Goal: Task Accomplishment & Management: Complete application form

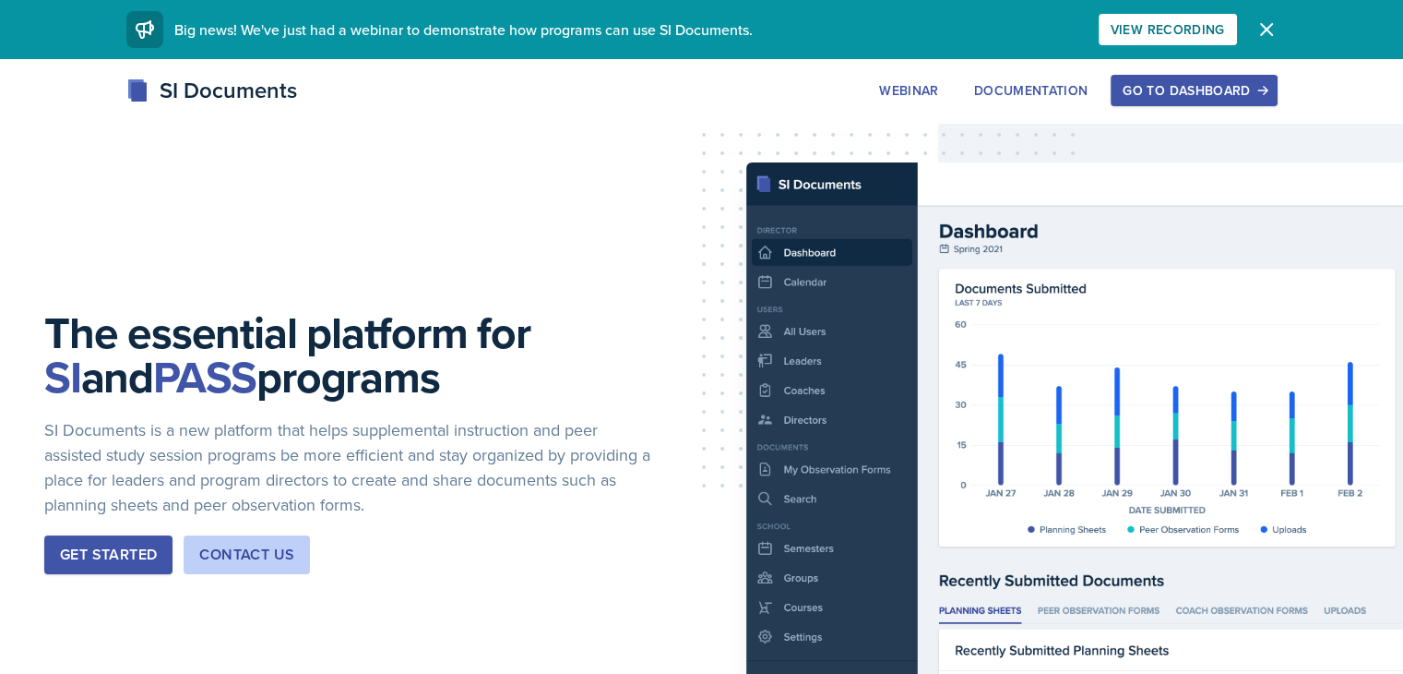
click at [1265, 93] on div "Go to Dashboard" at bounding box center [1194, 90] width 142 height 15
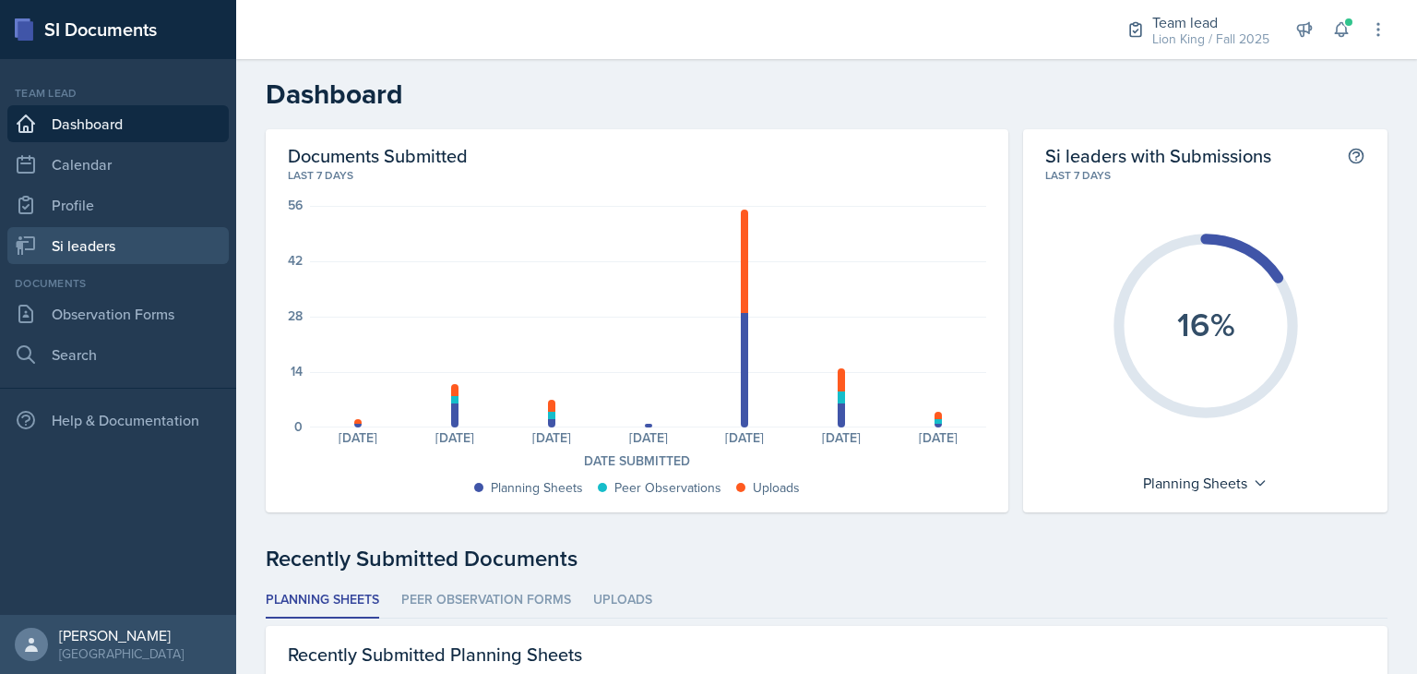
click at [55, 241] on link "Si leaders" at bounding box center [117, 245] width 221 height 37
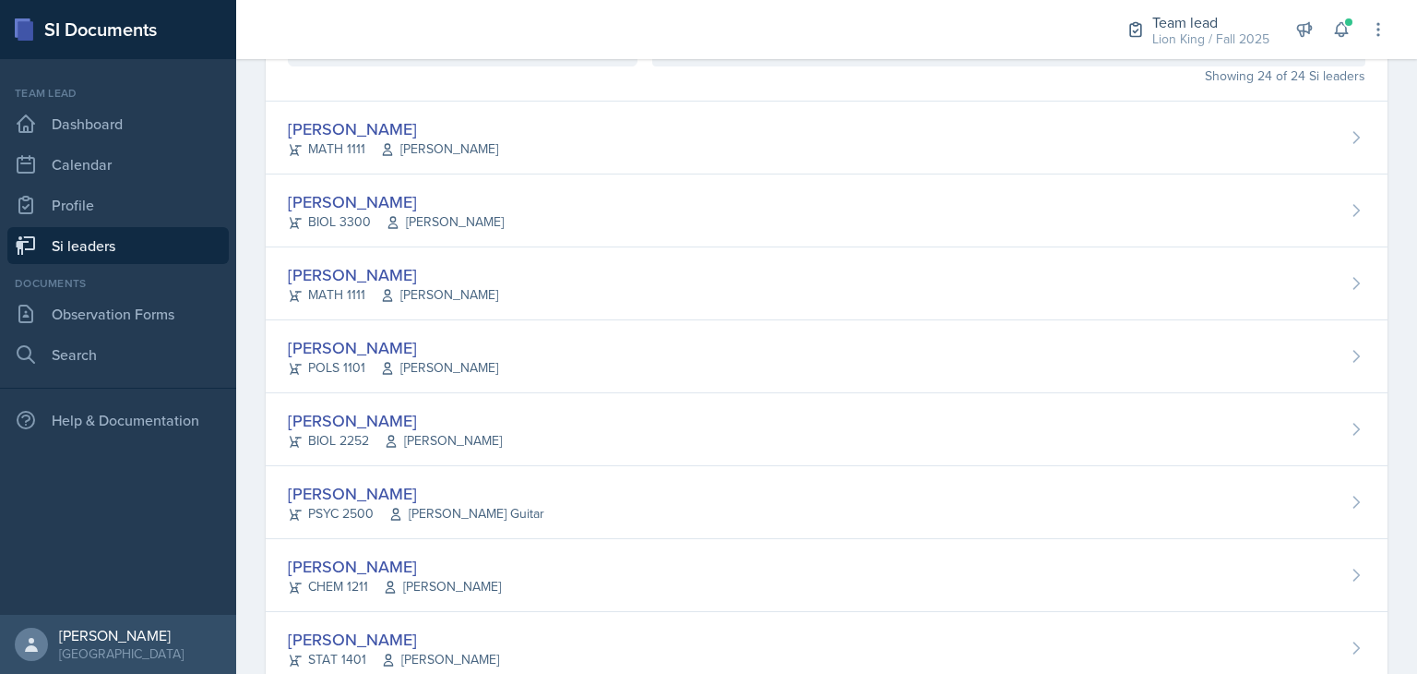
scroll to position [159, 0]
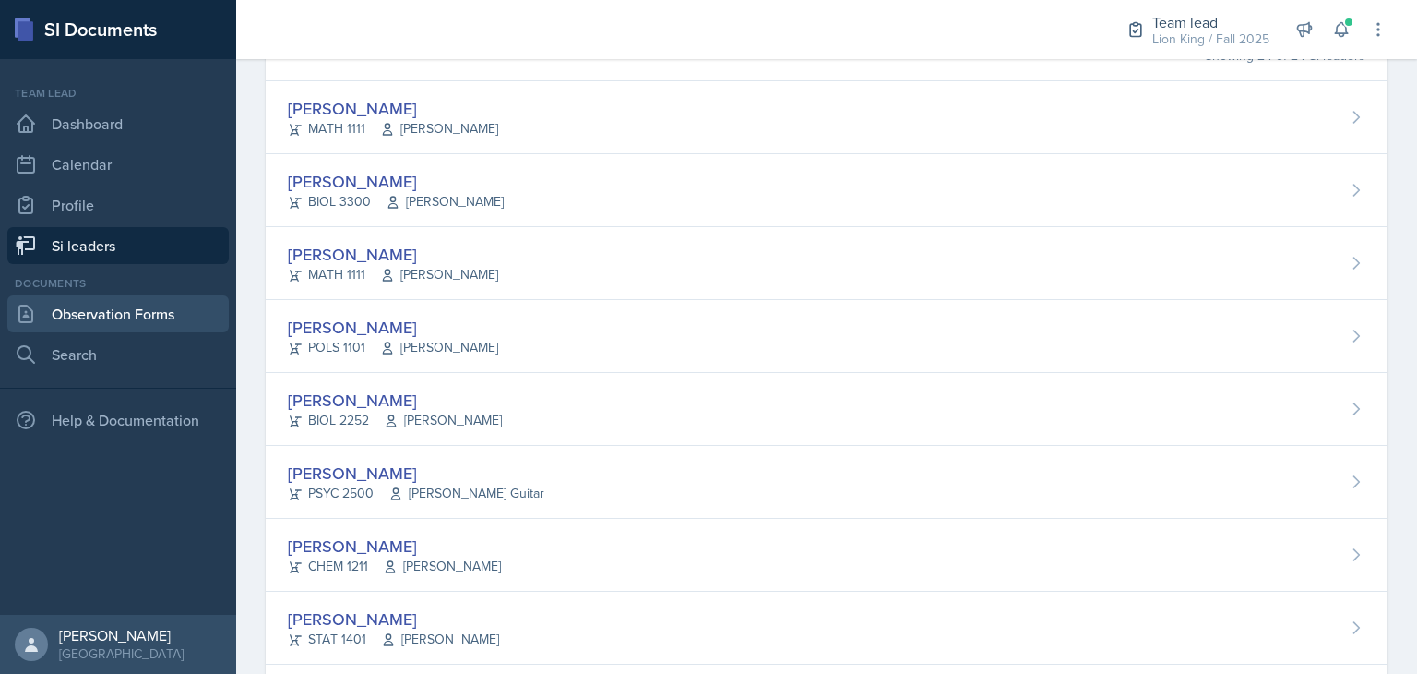
click at [78, 319] on link "Observation Forms" at bounding box center [117, 313] width 221 height 37
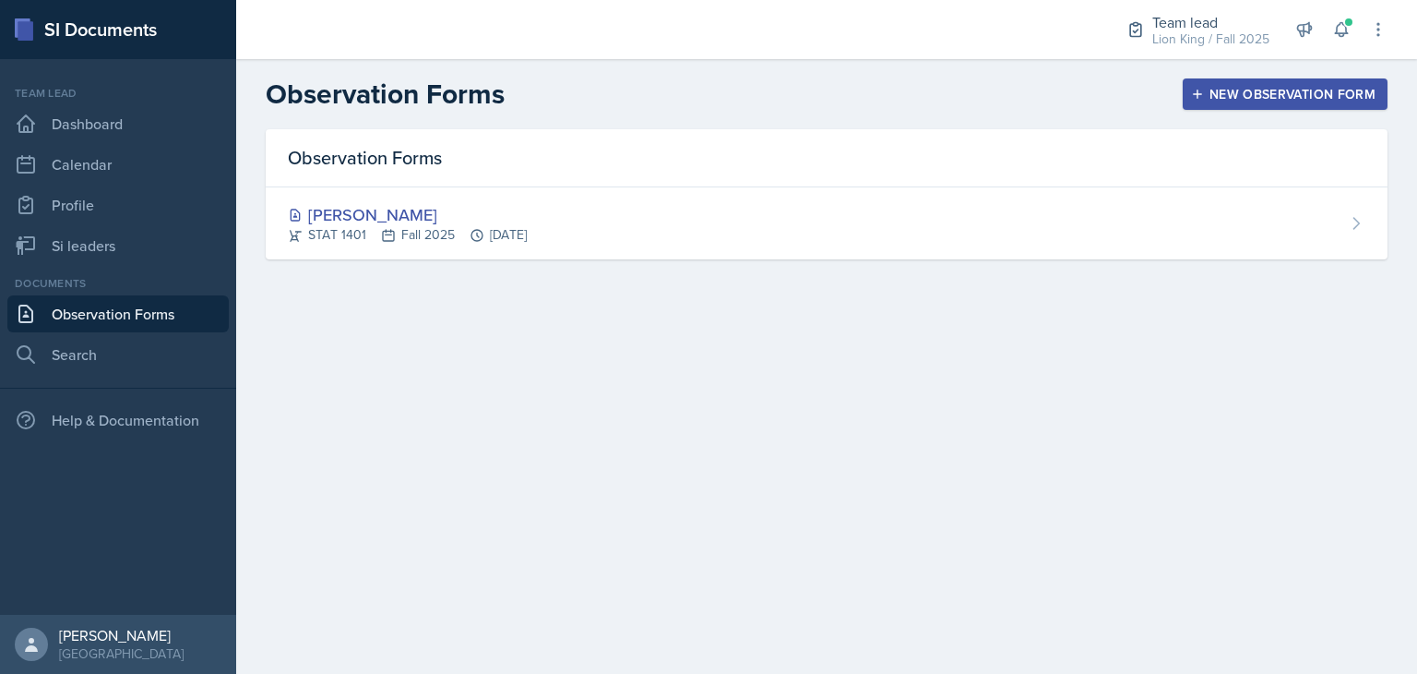
click at [1306, 105] on button "New Observation Form" at bounding box center [1285, 93] width 205 height 31
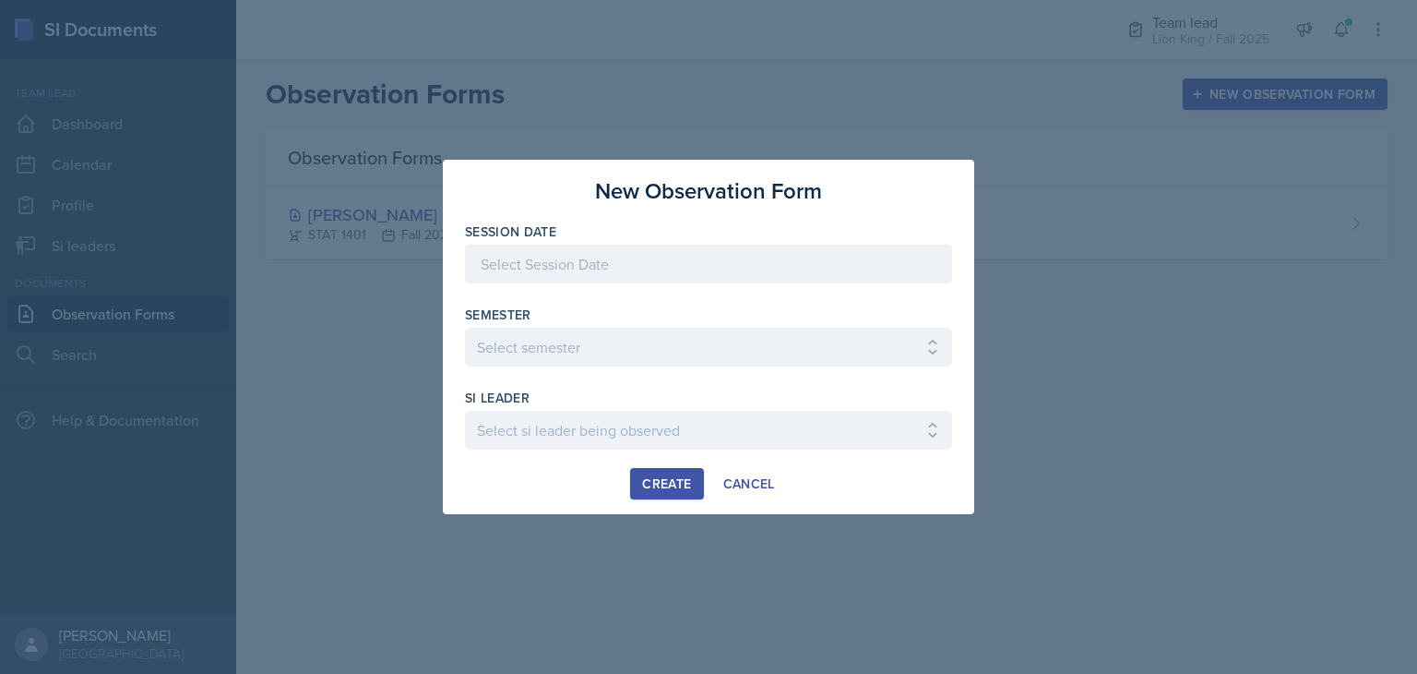
click at [816, 255] on div at bounding box center [708, 264] width 487 height 39
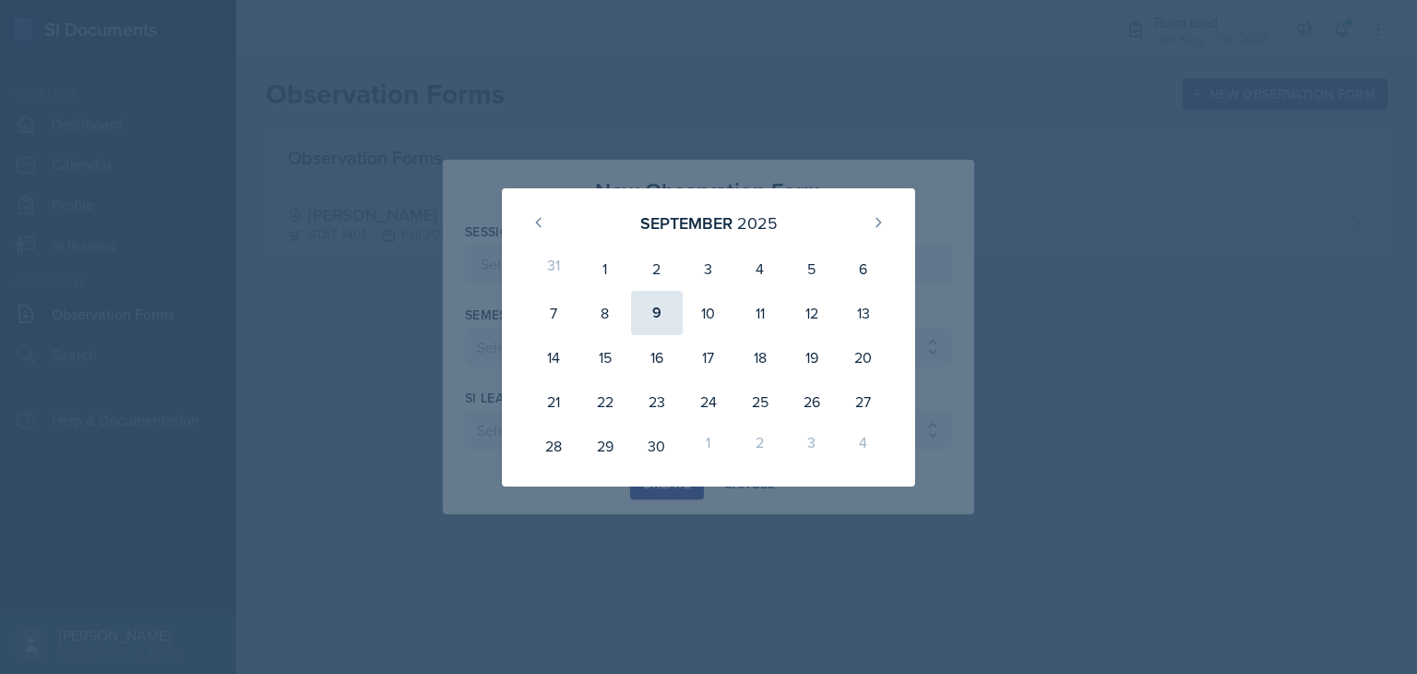
click at [668, 314] on div "9" at bounding box center [657, 313] width 52 height 44
type input "[DATE]"
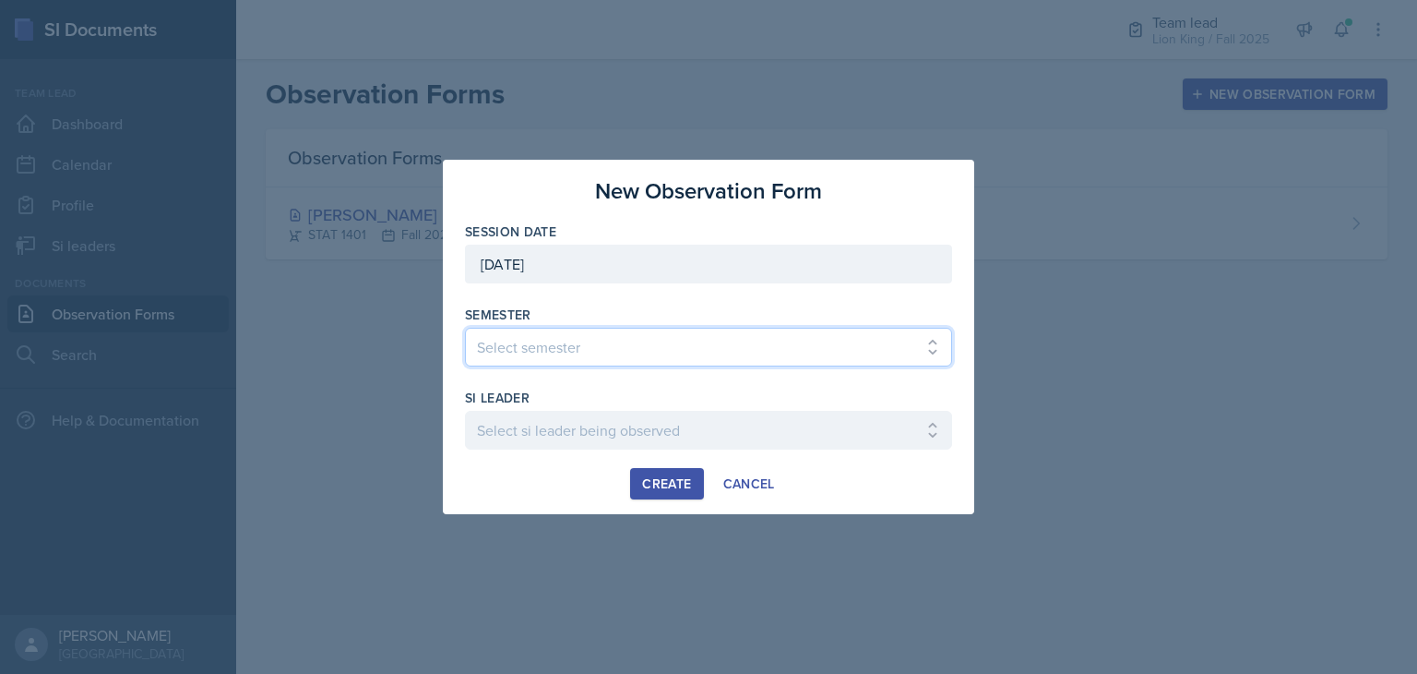
click at [725, 352] on select "Select semester All Spring 2021 Summer 2021 Spring 2022 Fall 2020 Fall 2021 Fal…" at bounding box center [708, 347] width 487 height 39
select select "2bed604d-1099-4043-b1bc-2365e8740244"
click at [465, 328] on select "Select semester All Spring 2021 Summer 2021 Spring 2022 Fall 2020 Fall 2021 Fal…" at bounding box center [708, 347] width 487 height 39
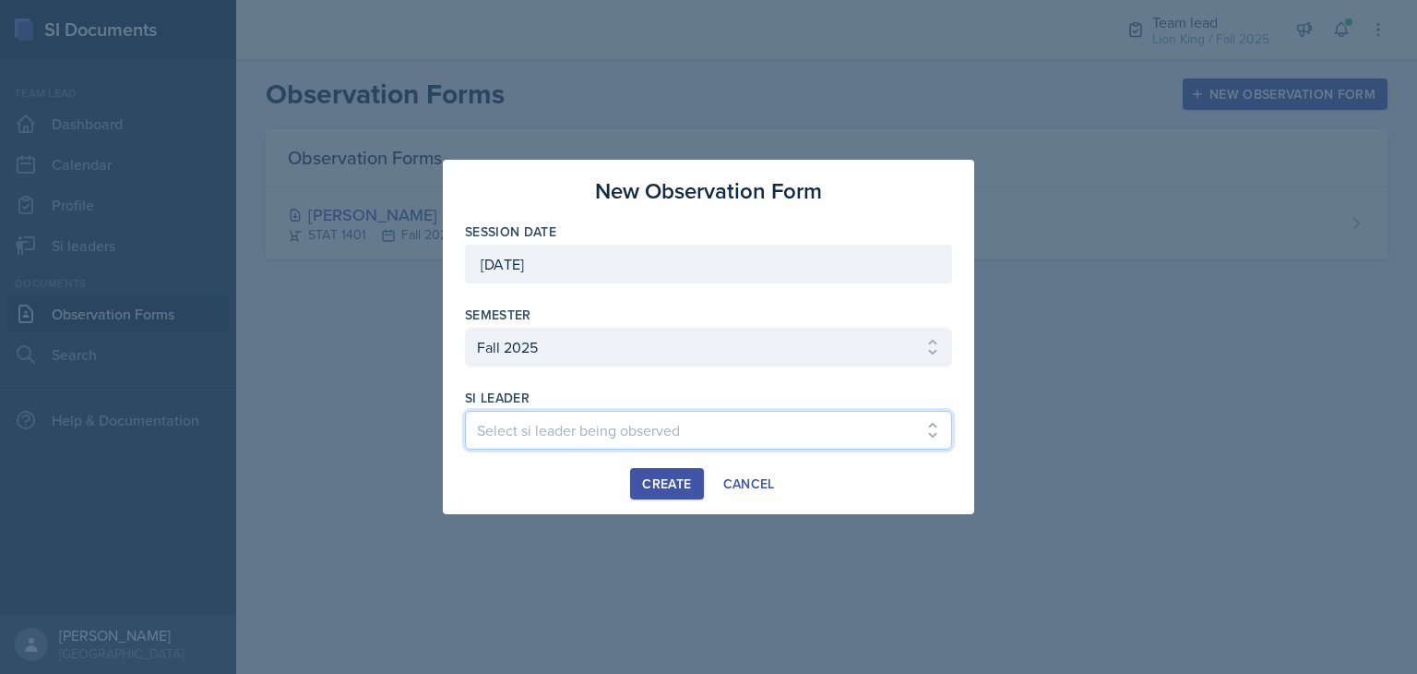
click at [653, 414] on select "Select si leader being observed [PERSON_NAME] / CHEM 1211 / Demon SI of [GEOGRA…" at bounding box center [708, 430] width 487 height 39
click at [465, 411] on select "Select si leader being observed [PERSON_NAME] / CHEM 1211 / Demon SI of [GEOGRA…" at bounding box center [708, 430] width 487 height 39
click at [710, 425] on select "Select si leader being observed [PERSON_NAME] / CHEM 1211 / Demon SI of [GEOGRA…" at bounding box center [708, 430] width 487 height 39
select select "a276d95a-7448-41b2-b3e1-2104873cf7be"
click at [465, 411] on select "Select si leader being observed [PERSON_NAME] / CHEM 1211 / Demon SI of [GEOGRA…" at bounding box center [708, 430] width 487 height 39
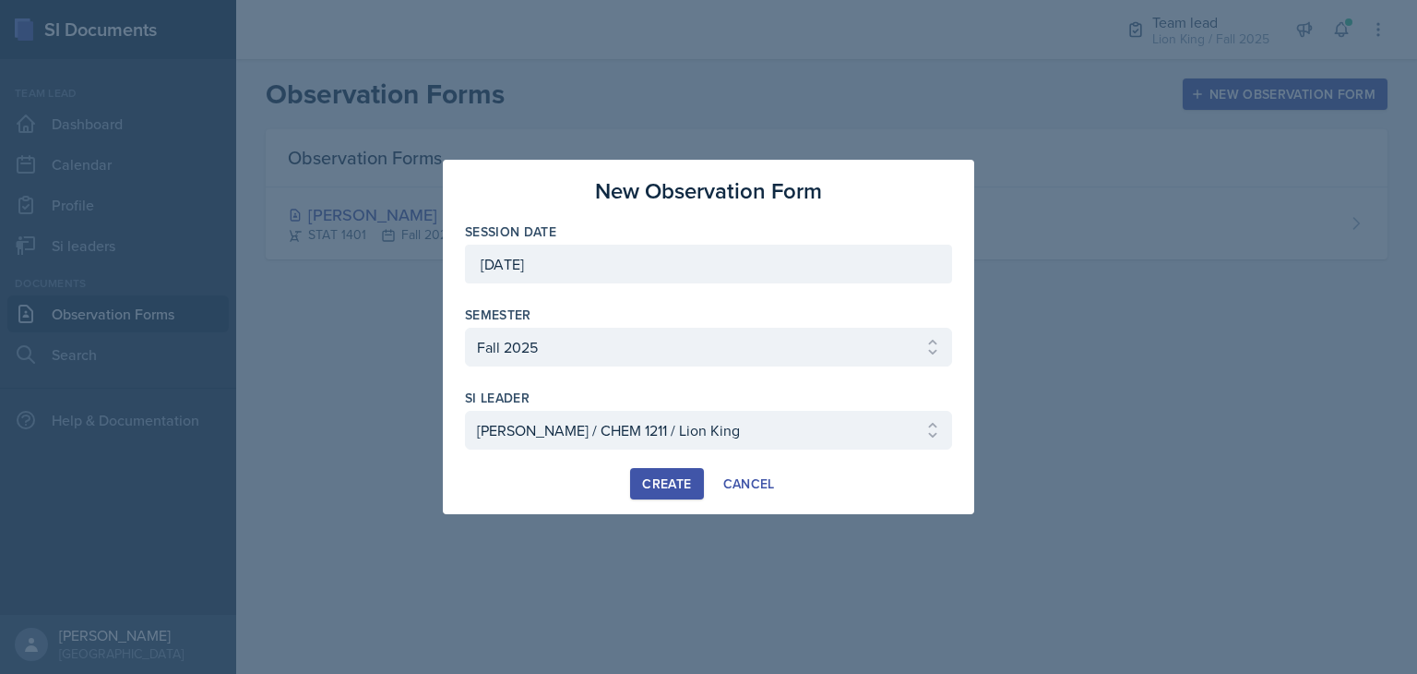
click at [672, 483] on div "Create" at bounding box center [666, 483] width 49 height 15
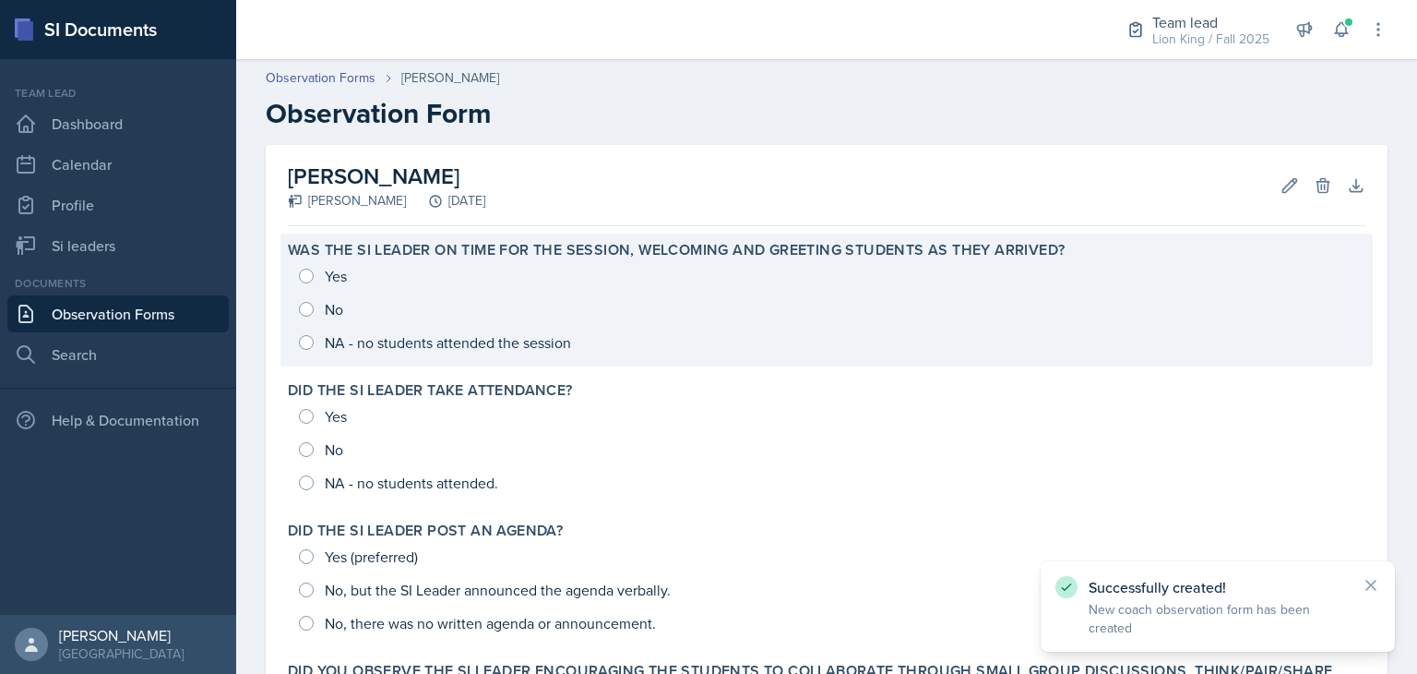
click at [340, 275] on div "Yes No NA - no students attended the session" at bounding box center [827, 309] width 1078 height 100
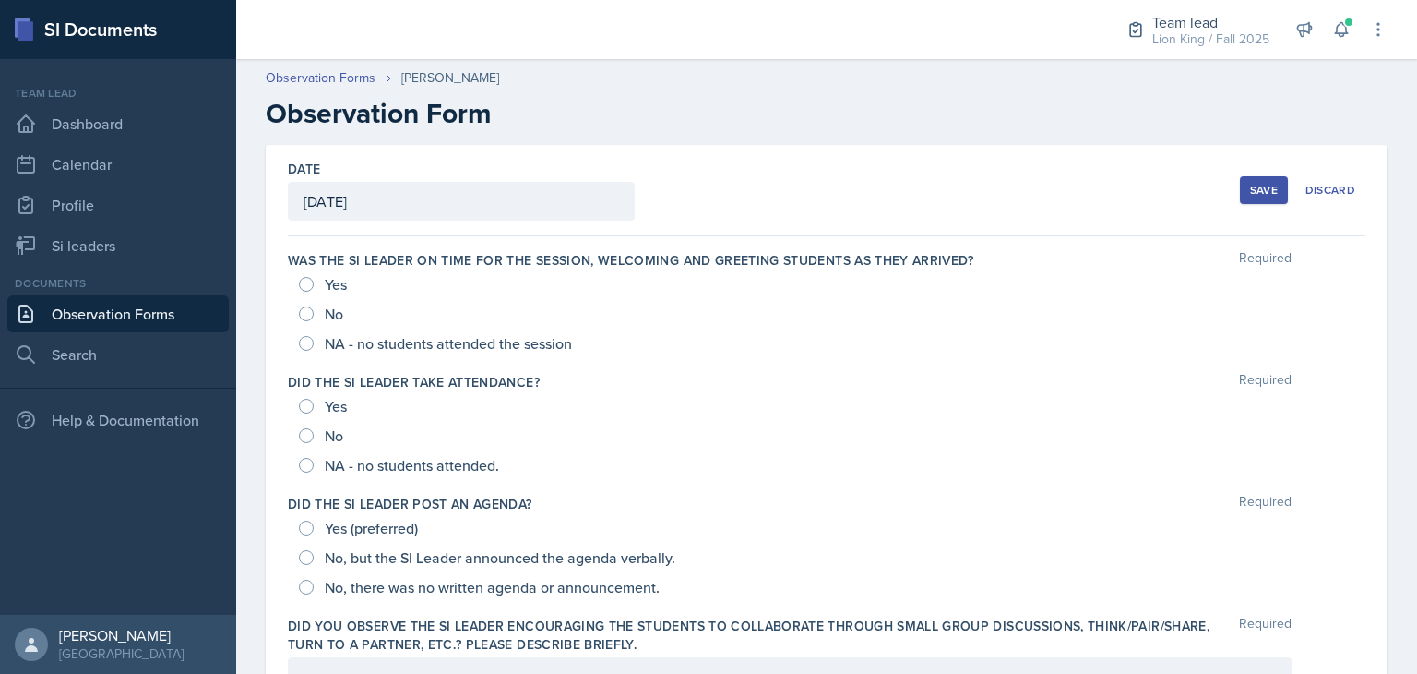
click at [332, 277] on span "Yes" at bounding box center [336, 284] width 22 height 18
click at [314, 277] on input "Yes" at bounding box center [306, 284] width 15 height 15
radio input "true"
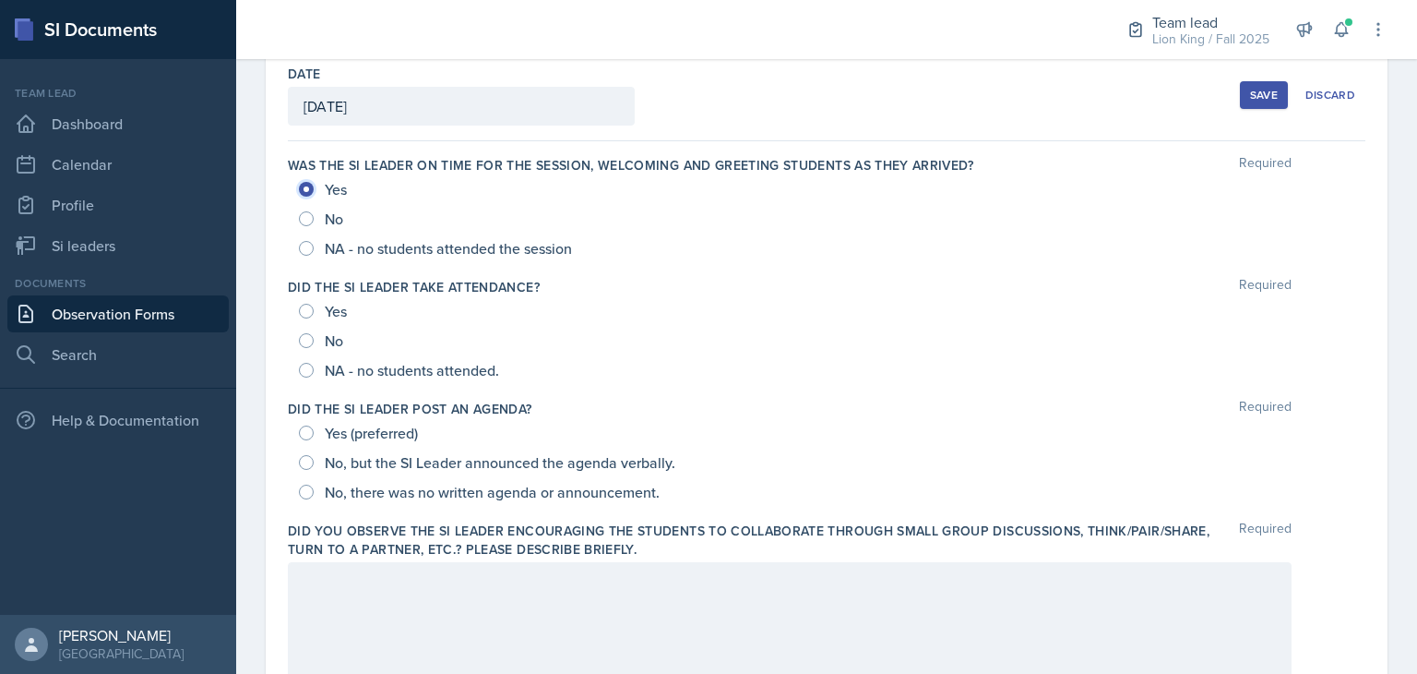
scroll to position [96, 0]
click at [331, 312] on span "Yes" at bounding box center [336, 310] width 22 height 18
click at [314, 312] on input "Yes" at bounding box center [306, 310] width 15 height 15
radio input "true"
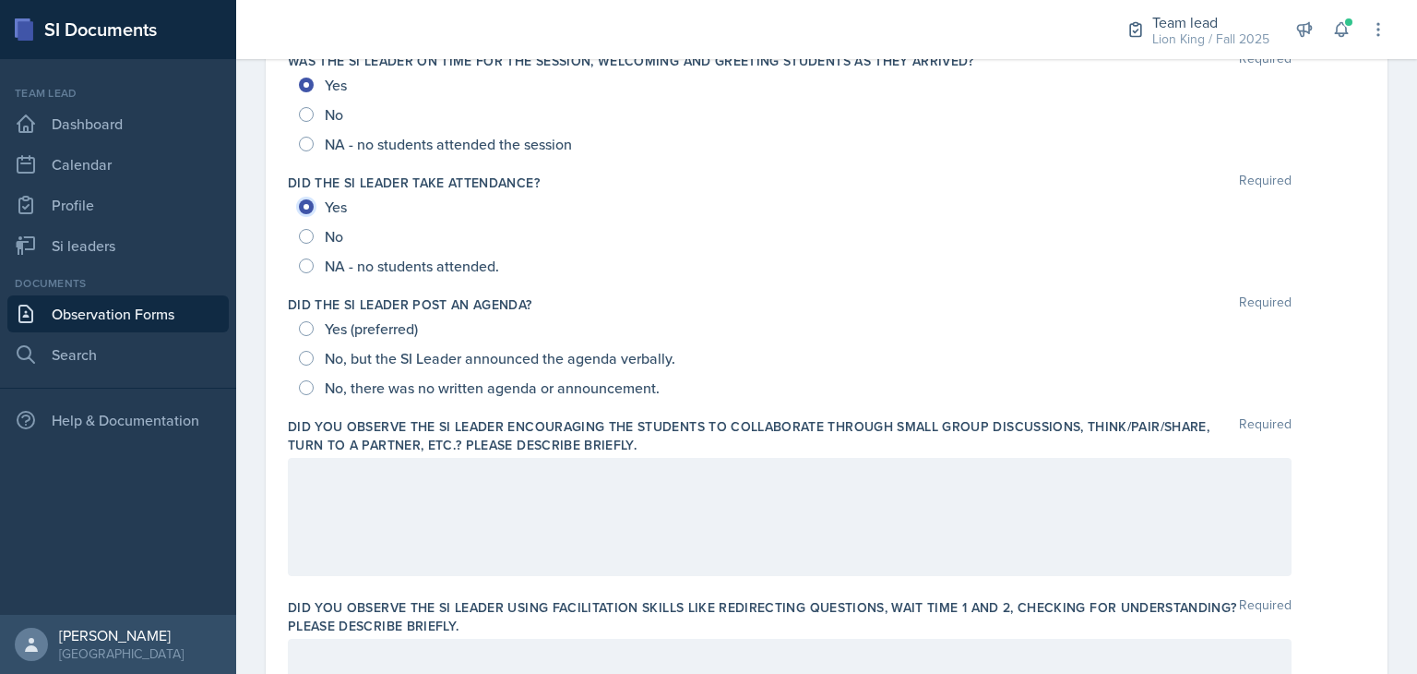
scroll to position [207, 0]
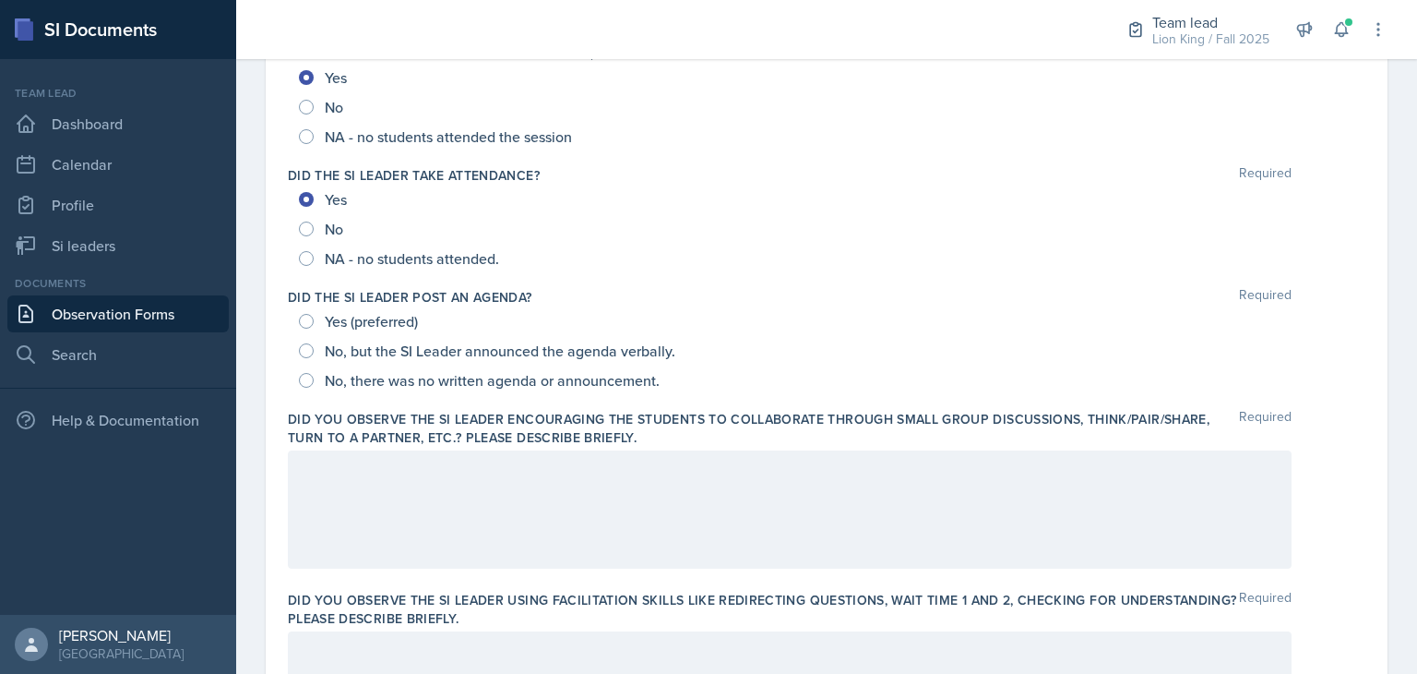
click at [398, 321] on span "Yes (preferred)" at bounding box center [371, 321] width 93 height 18
click at [314, 321] on input "Yes (preferred)" at bounding box center [306, 321] width 15 height 15
radio input "true"
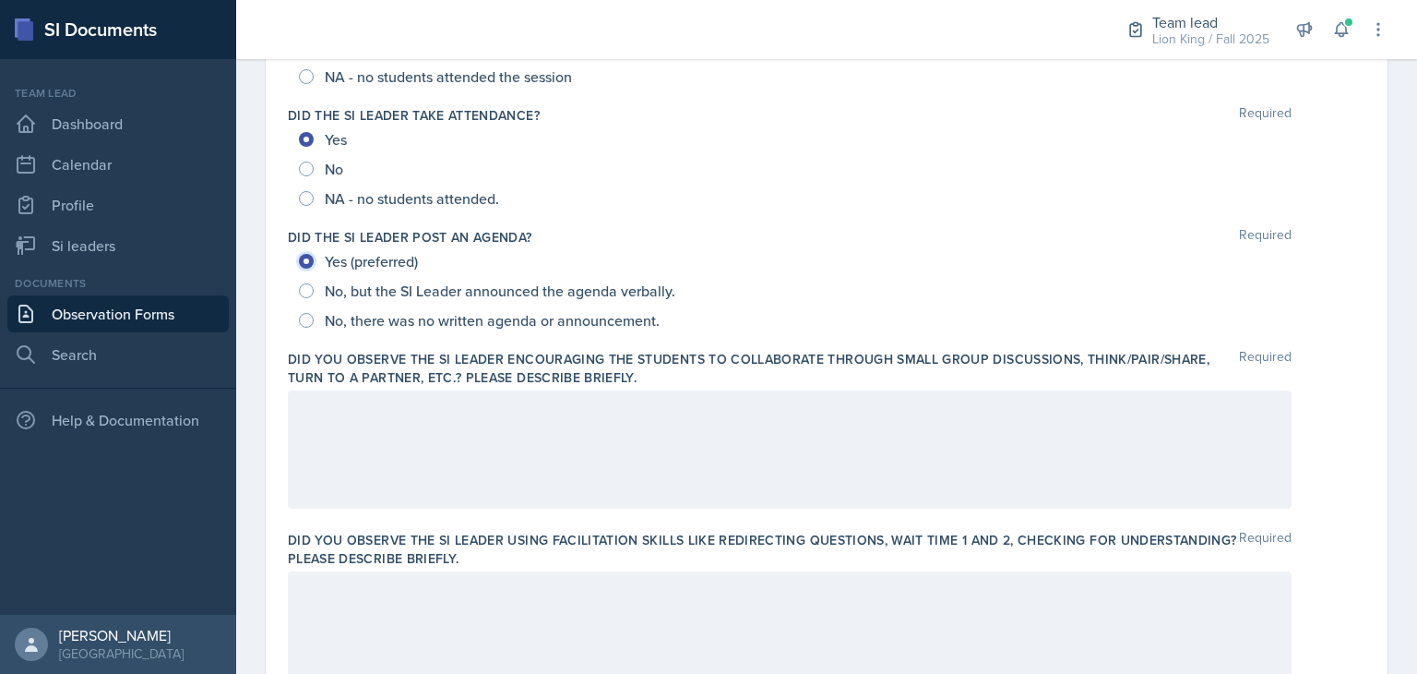
scroll to position [278, 0]
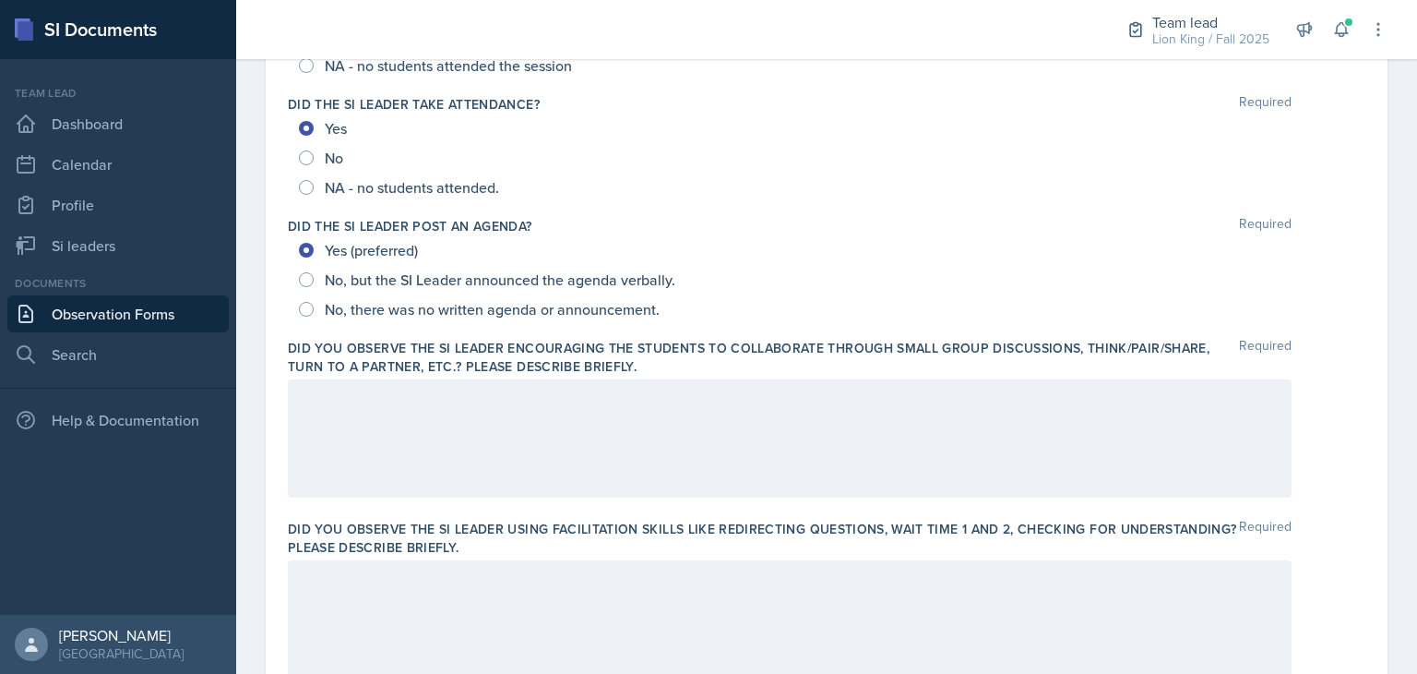
click at [362, 388] on p at bounding box center [790, 399] width 972 height 22
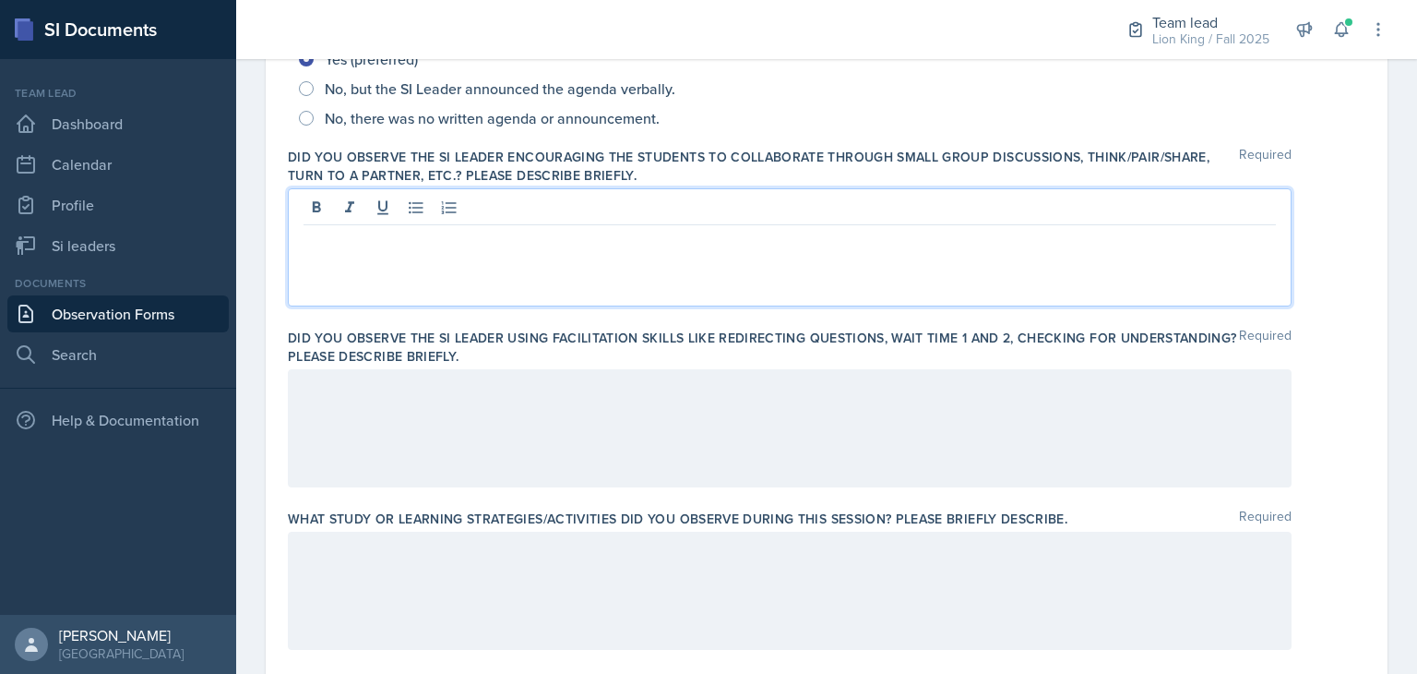
scroll to position [472, 0]
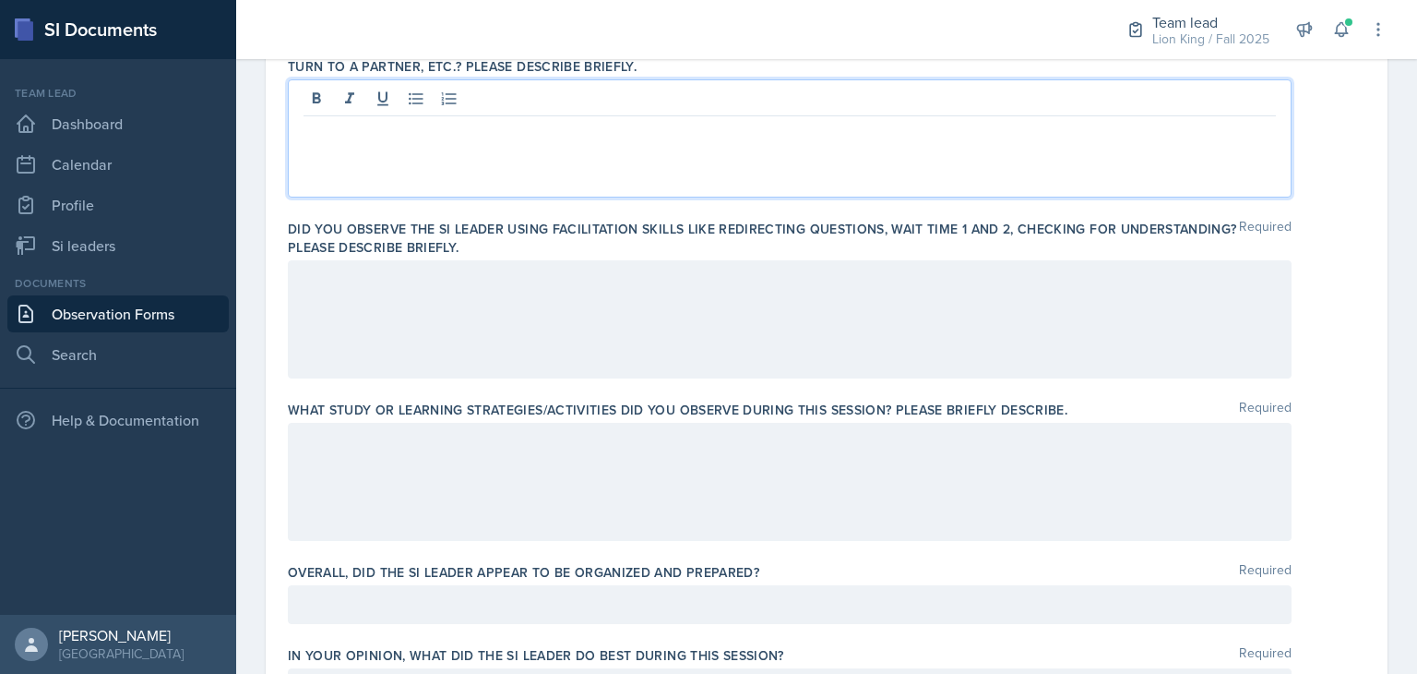
click at [947, 509] on div at bounding box center [790, 482] width 1004 height 118
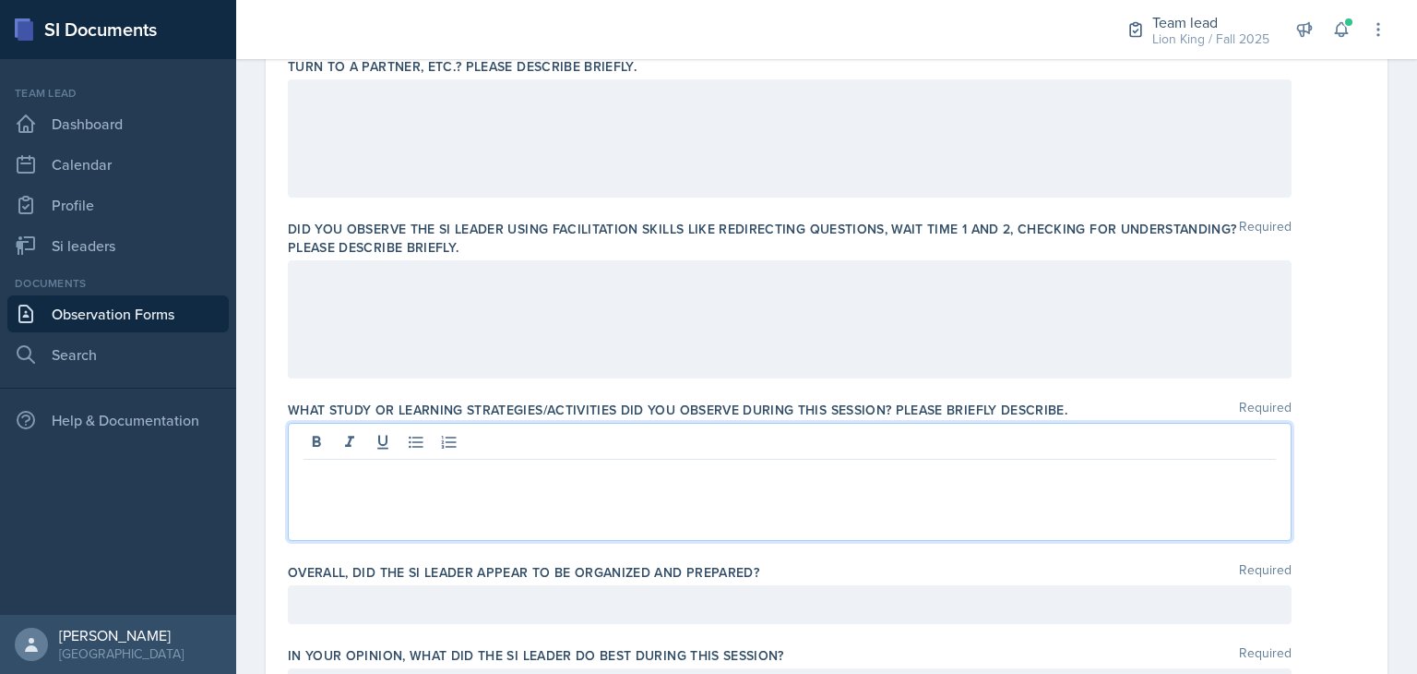
scroll to position [610, 0]
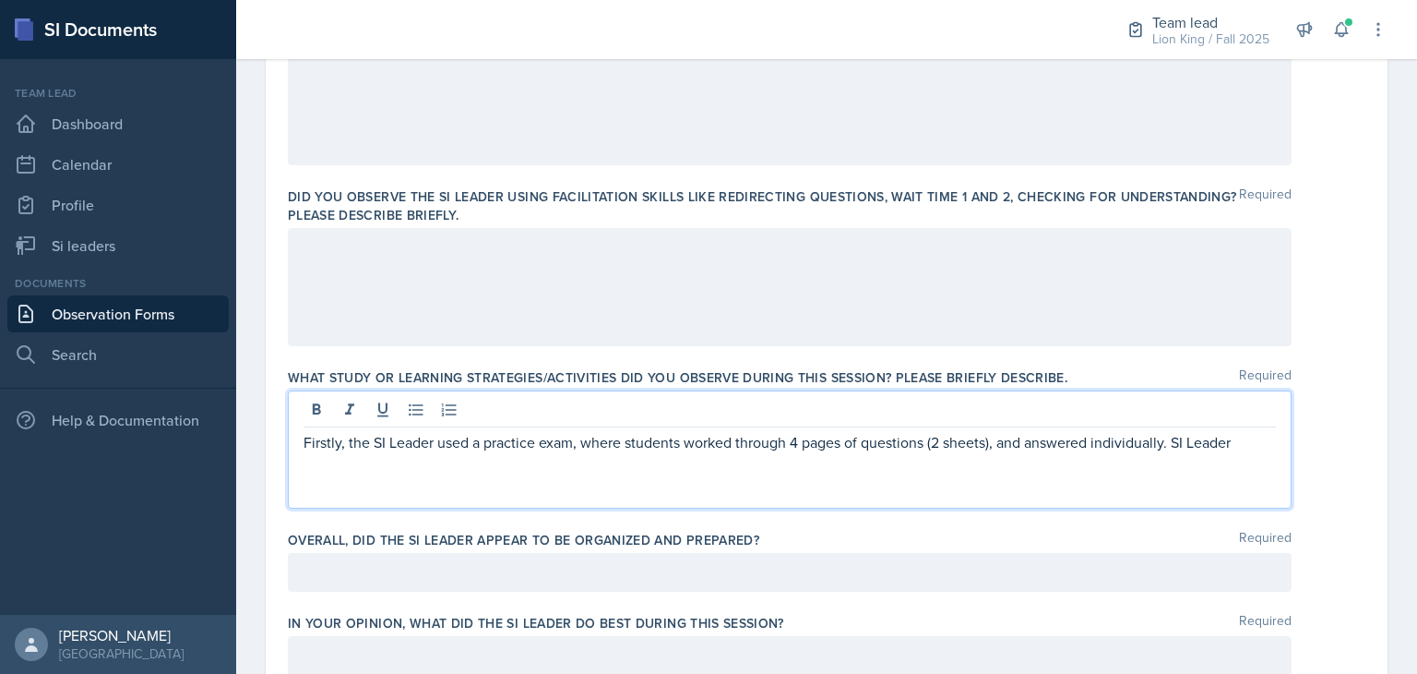
click at [901, 579] on div at bounding box center [790, 572] width 1004 height 39
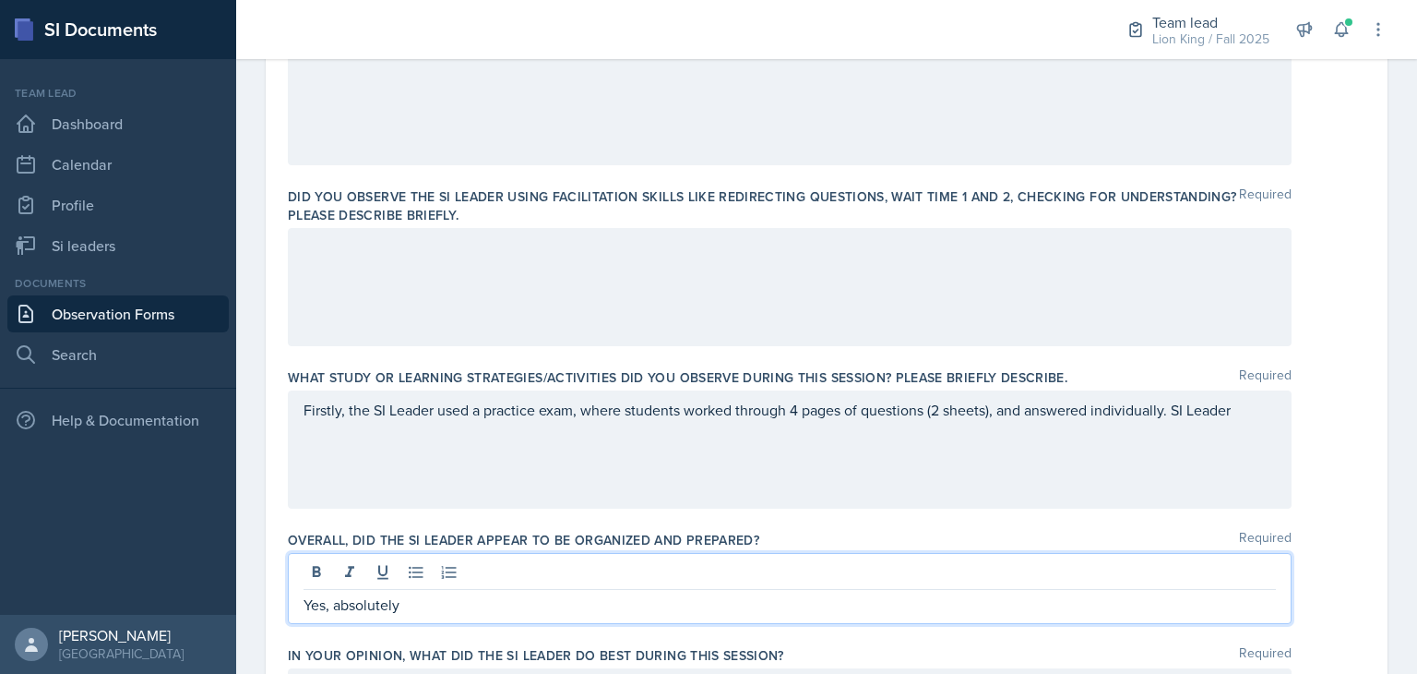
click at [1244, 410] on div "Firstly, the SI Leader used a practice exam, where students worked through 4 pa…" at bounding box center [790, 449] width 1004 height 118
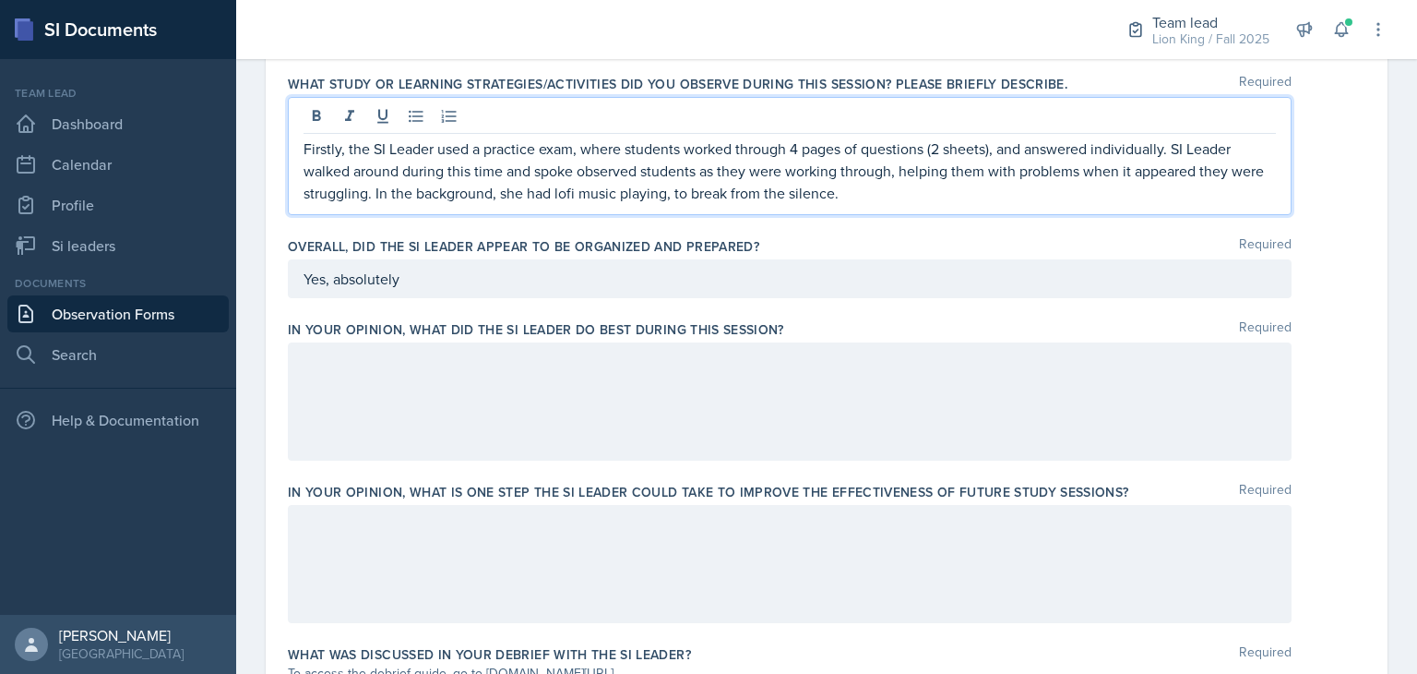
scroll to position [926, 0]
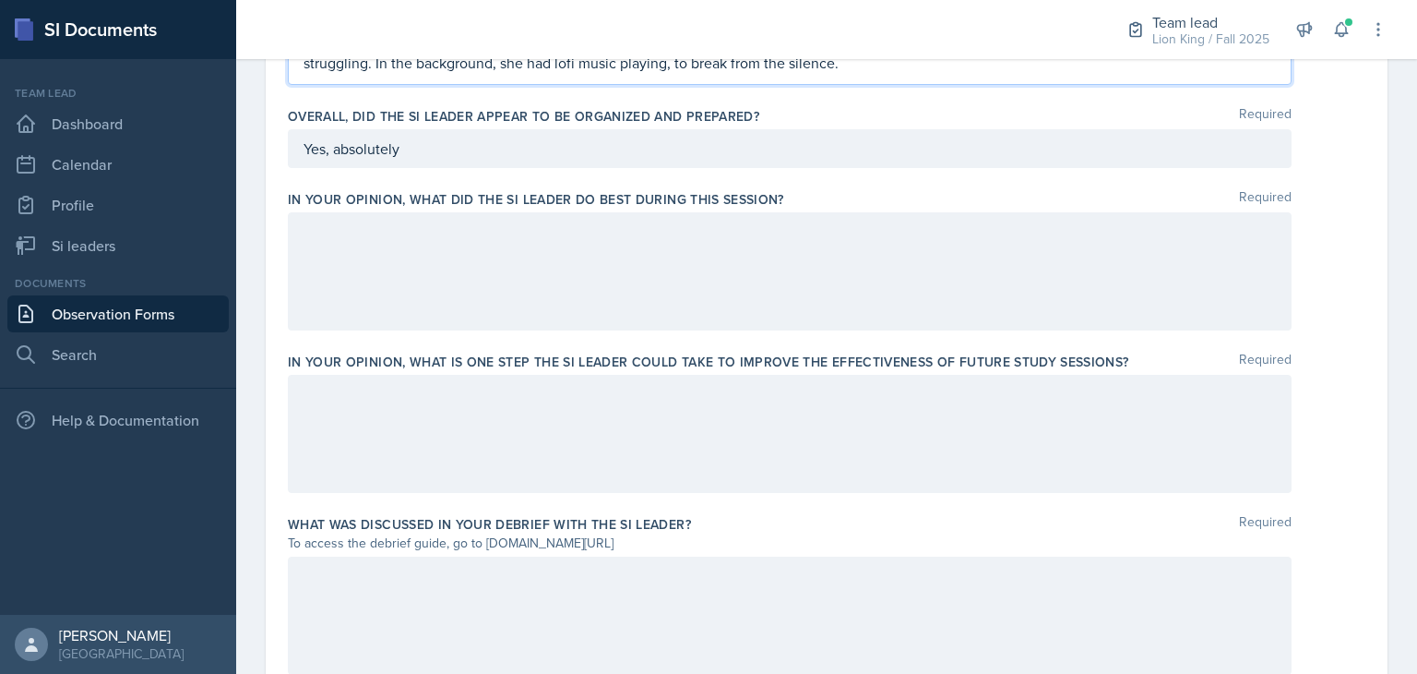
click at [1036, 435] on div at bounding box center [790, 434] width 1004 height 118
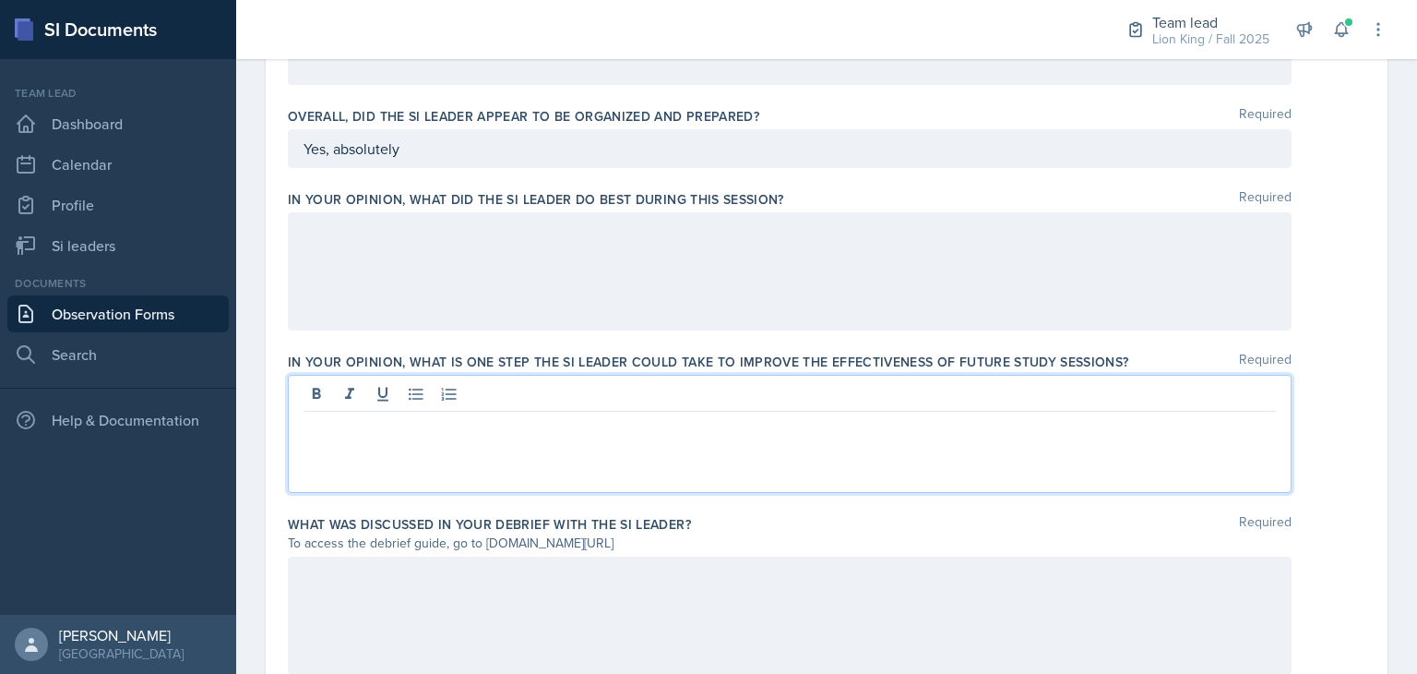
click at [869, 606] on div at bounding box center [790, 615] width 1004 height 118
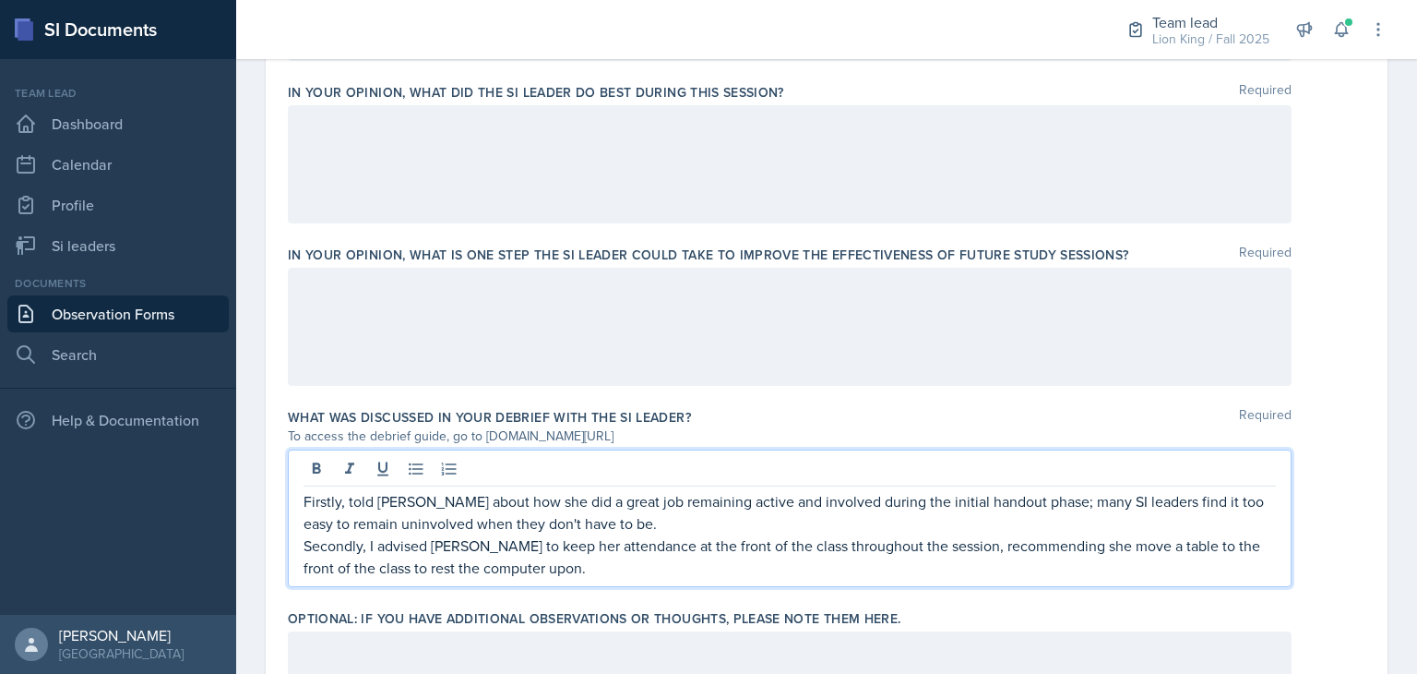
scroll to position [1140, 0]
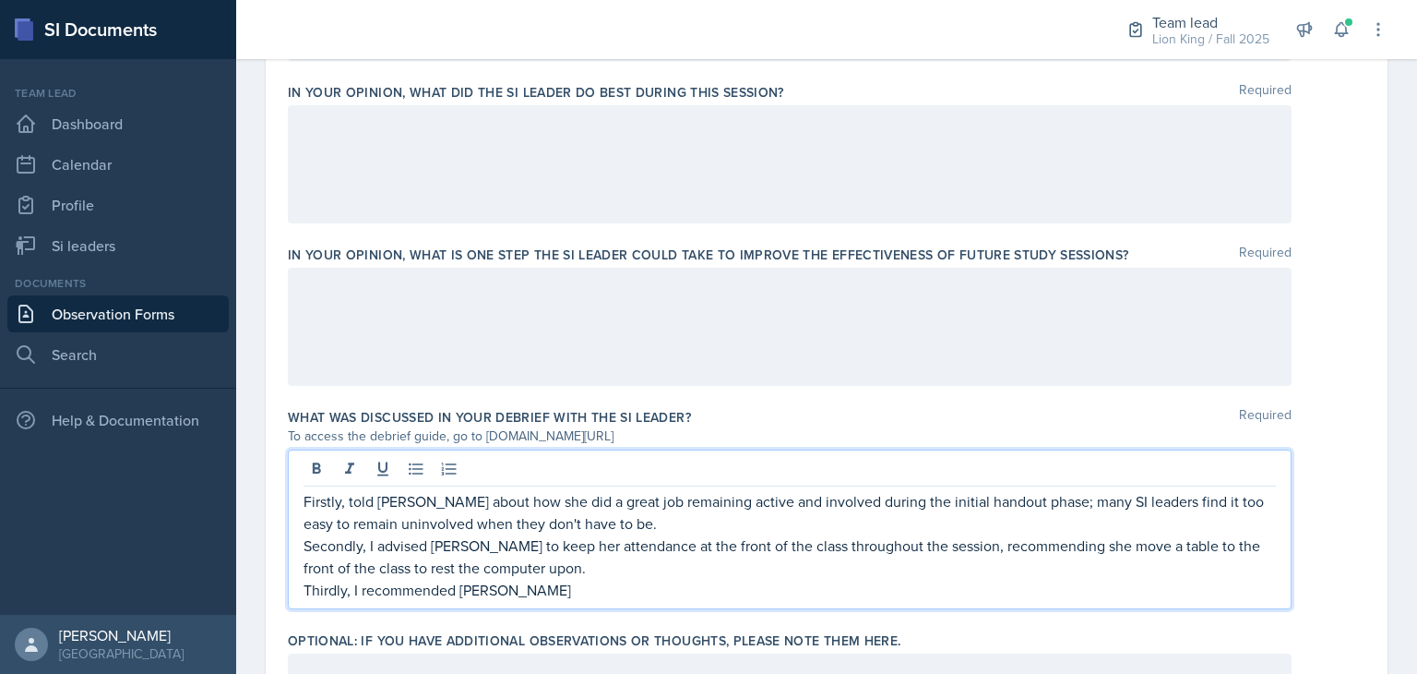
click at [815, 588] on p "Thirdly, I recommended [PERSON_NAME]" at bounding box center [790, 590] width 972 height 22
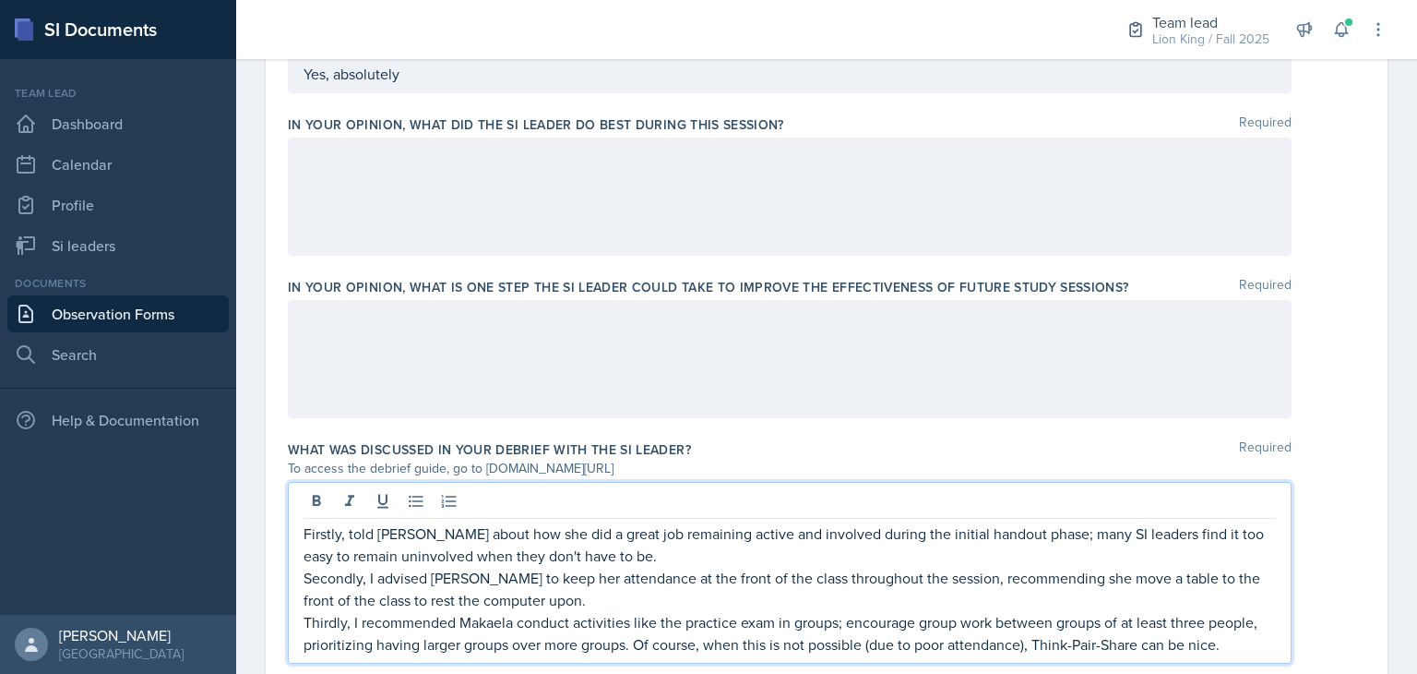
scroll to position [1107, 0]
click at [583, 325] on p at bounding box center [790, 320] width 972 height 22
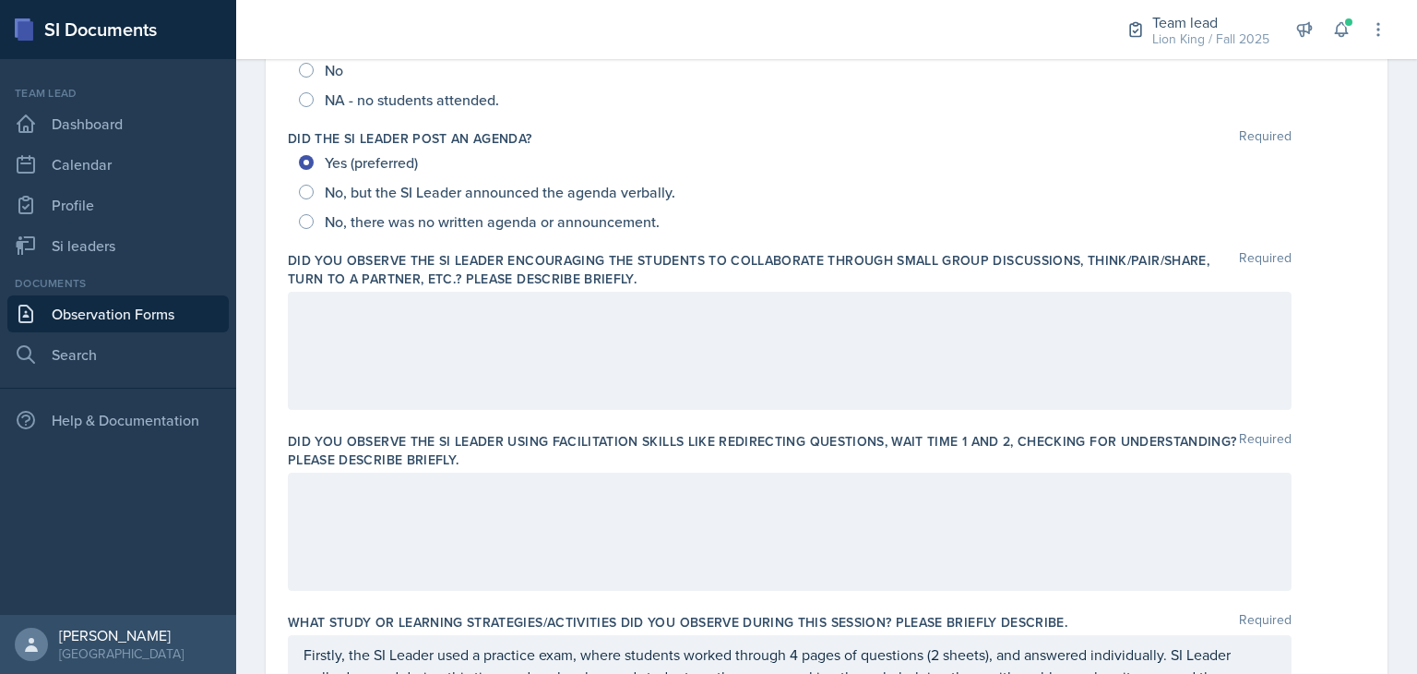
click at [1156, 372] on div at bounding box center [790, 351] width 1004 height 118
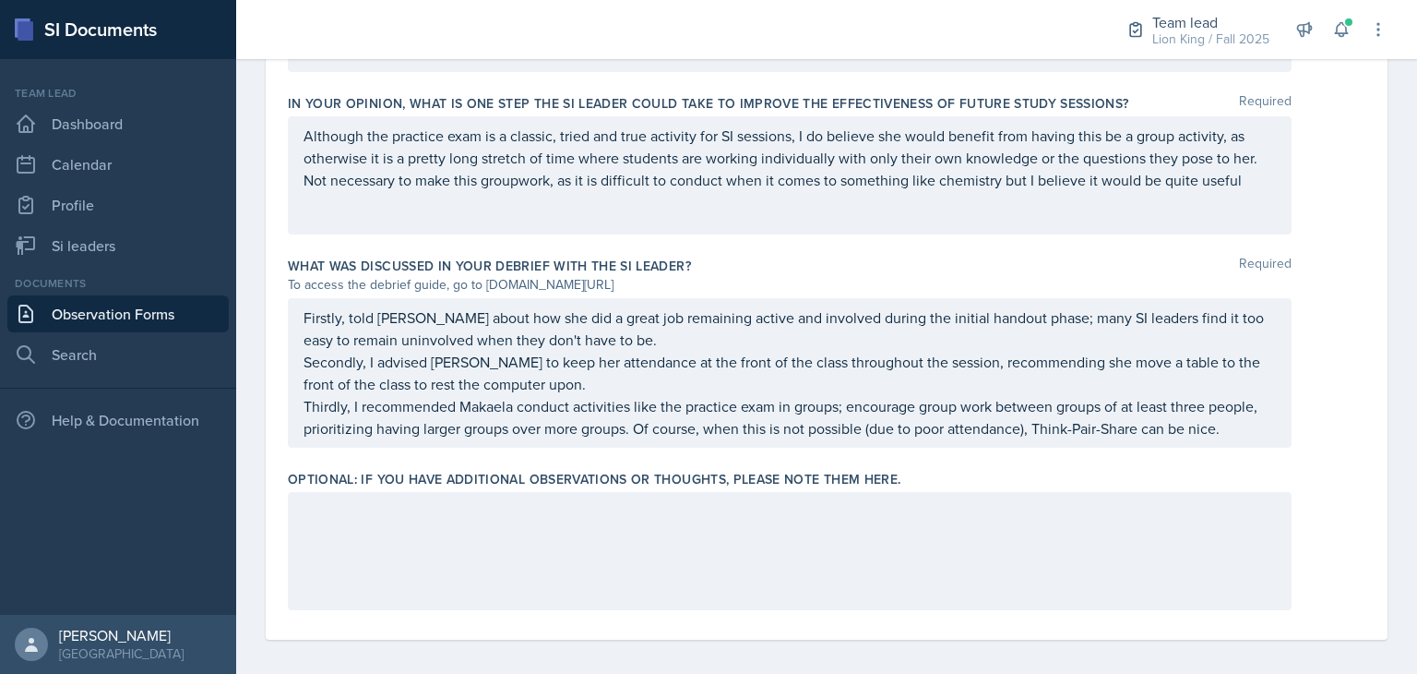
scroll to position [1301, 0]
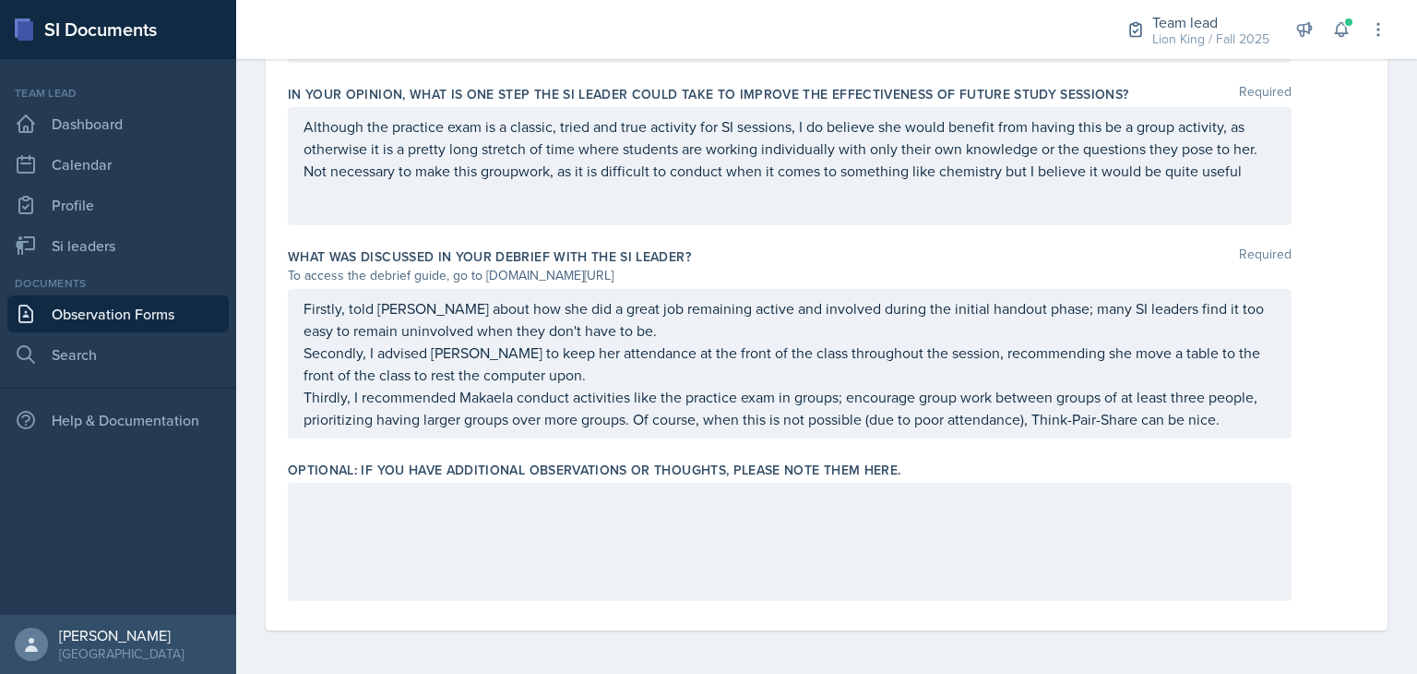
click at [937, 417] on p "Thirdly, I recommended Makaela conduct activities like the practice exam in gro…" at bounding box center [790, 408] width 972 height 44
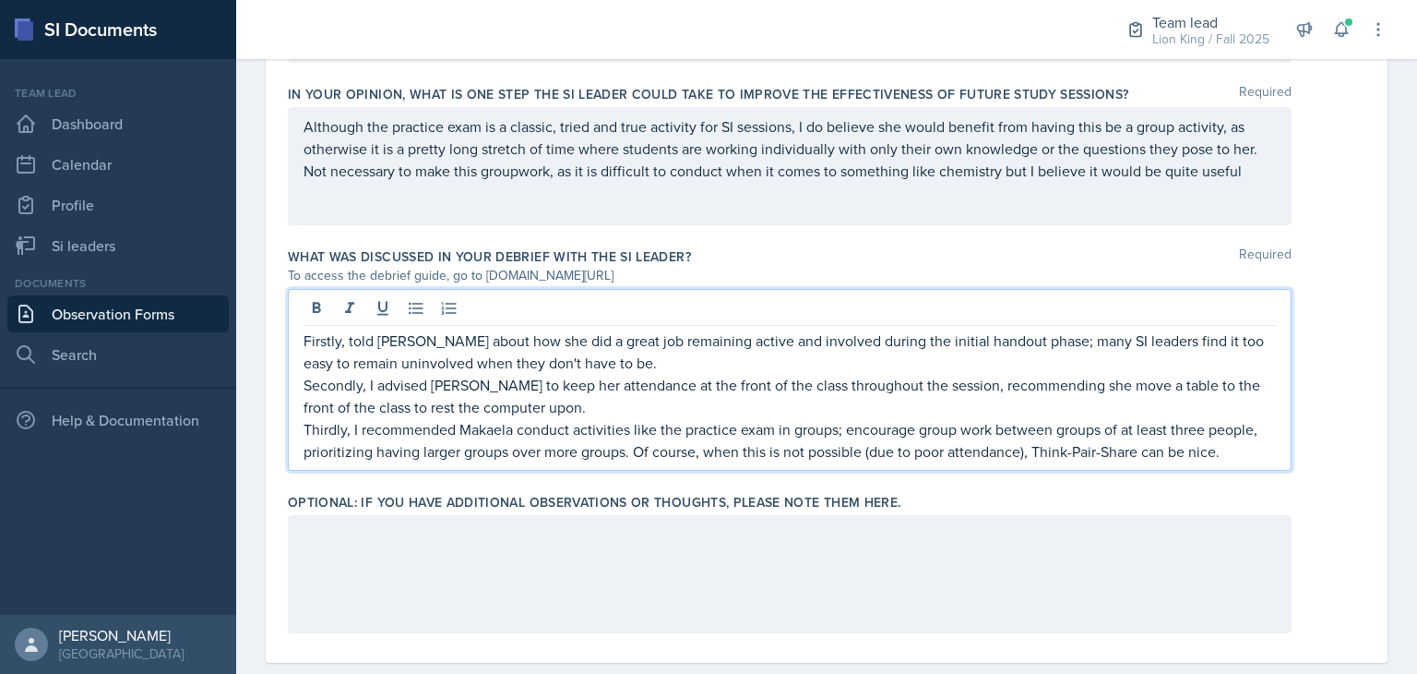
scroll to position [1332, 0]
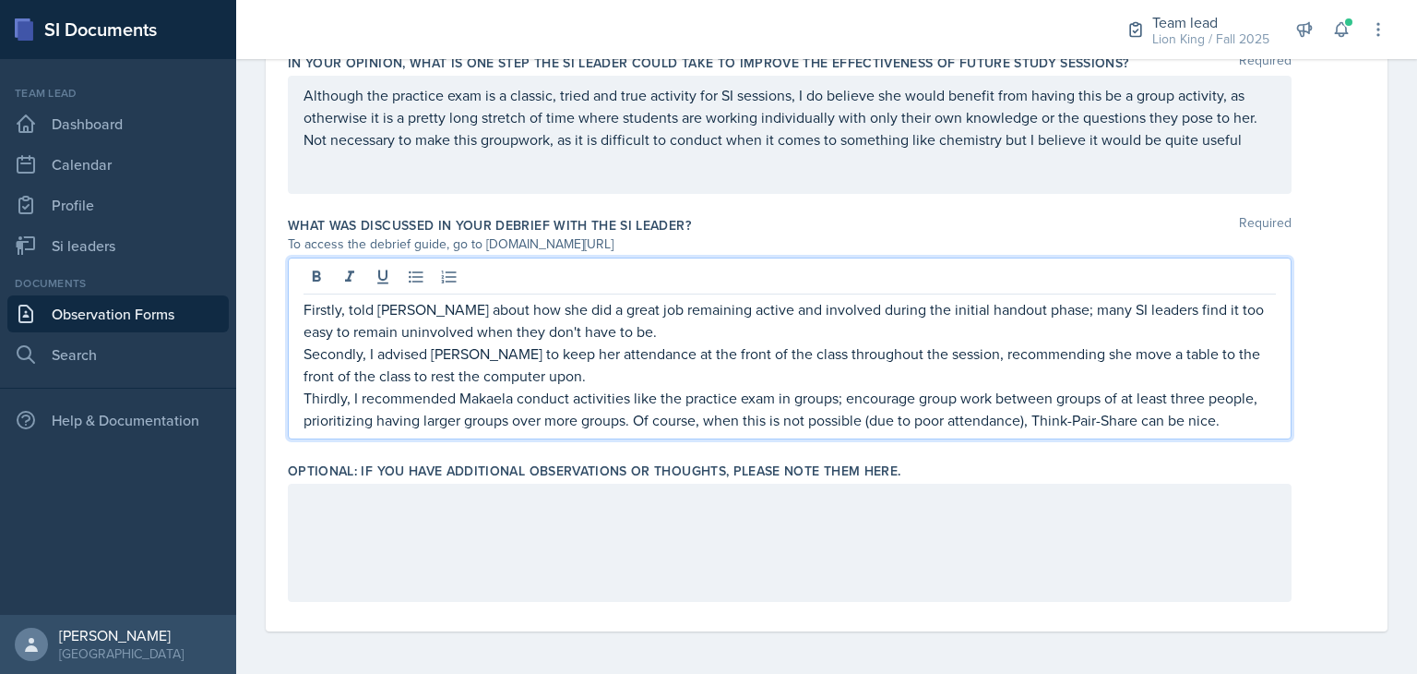
click at [1204, 417] on p "Thirdly, I recommended Makaela conduct activities like the practice exam in gro…" at bounding box center [790, 409] width 972 height 44
click at [1247, 428] on p "Thirdly, I recommended Makaela conduct activities like the practice exam in gro…" at bounding box center [790, 409] width 972 height 44
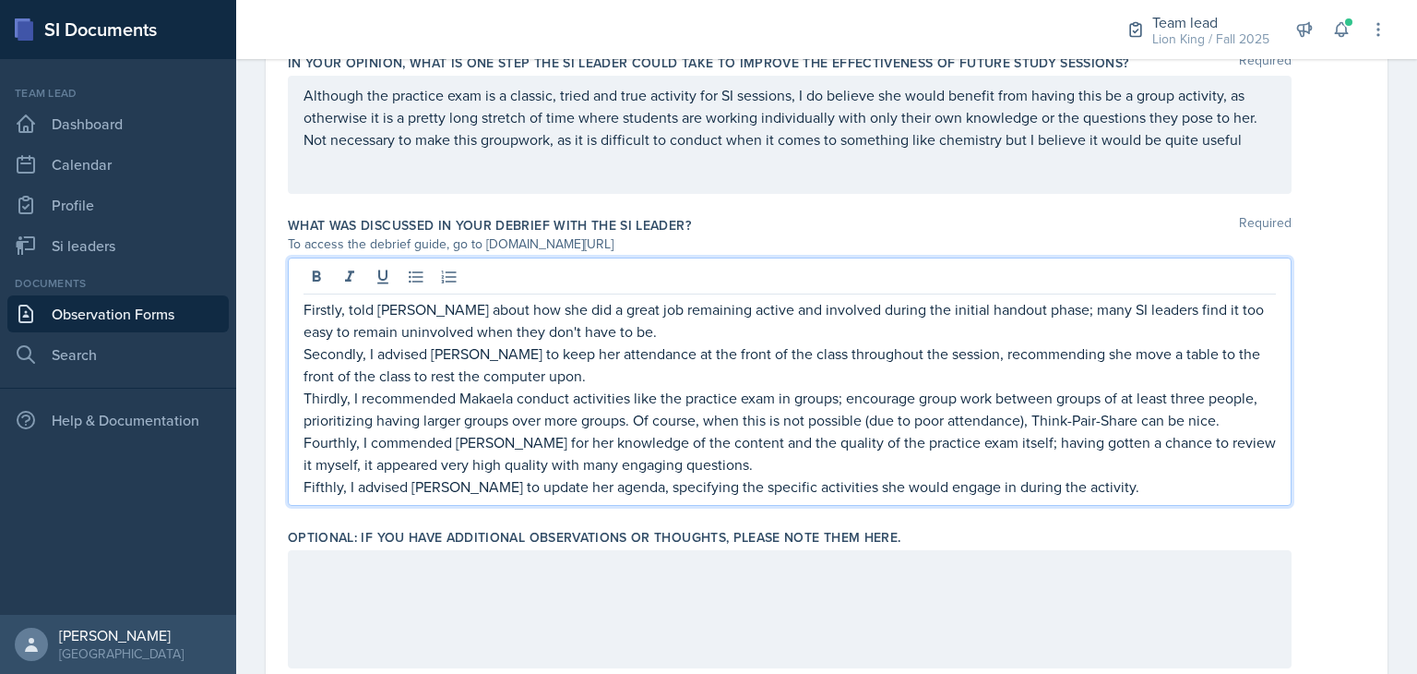
click at [948, 598] on div at bounding box center [790, 609] width 1004 height 118
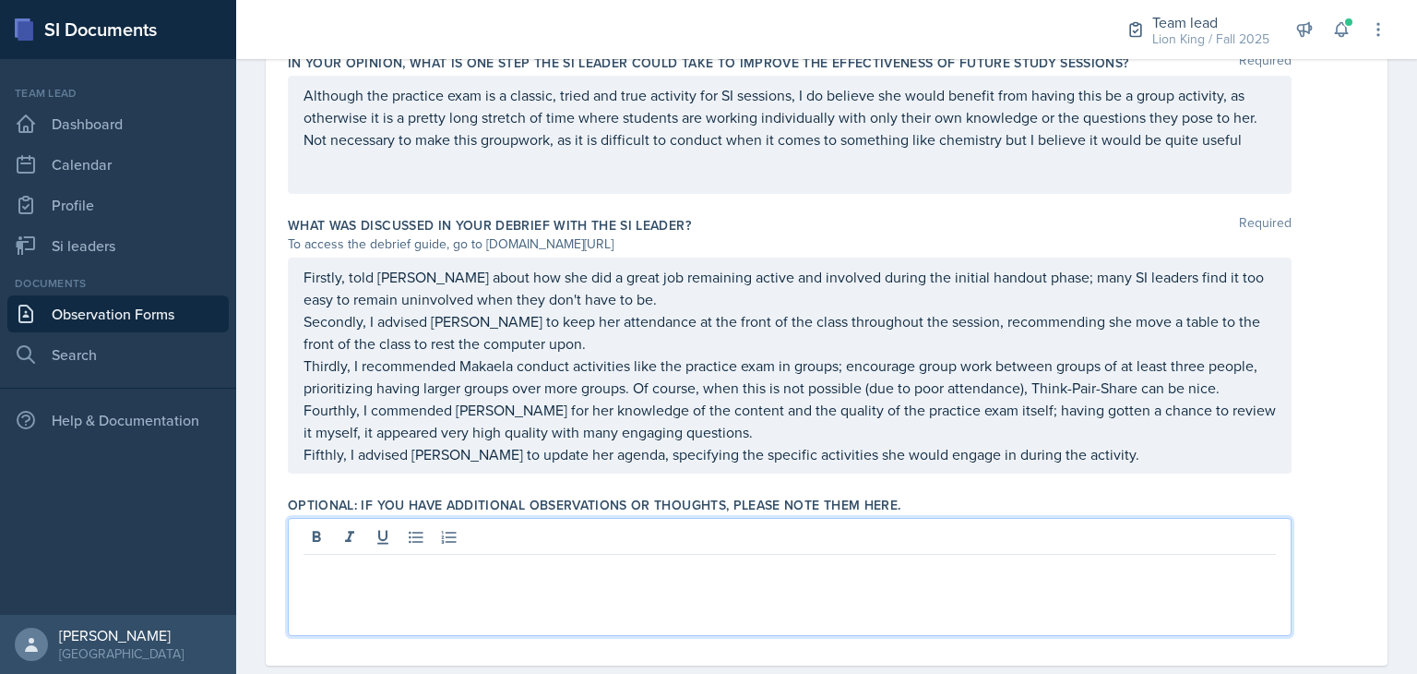
scroll to position [1365, 0]
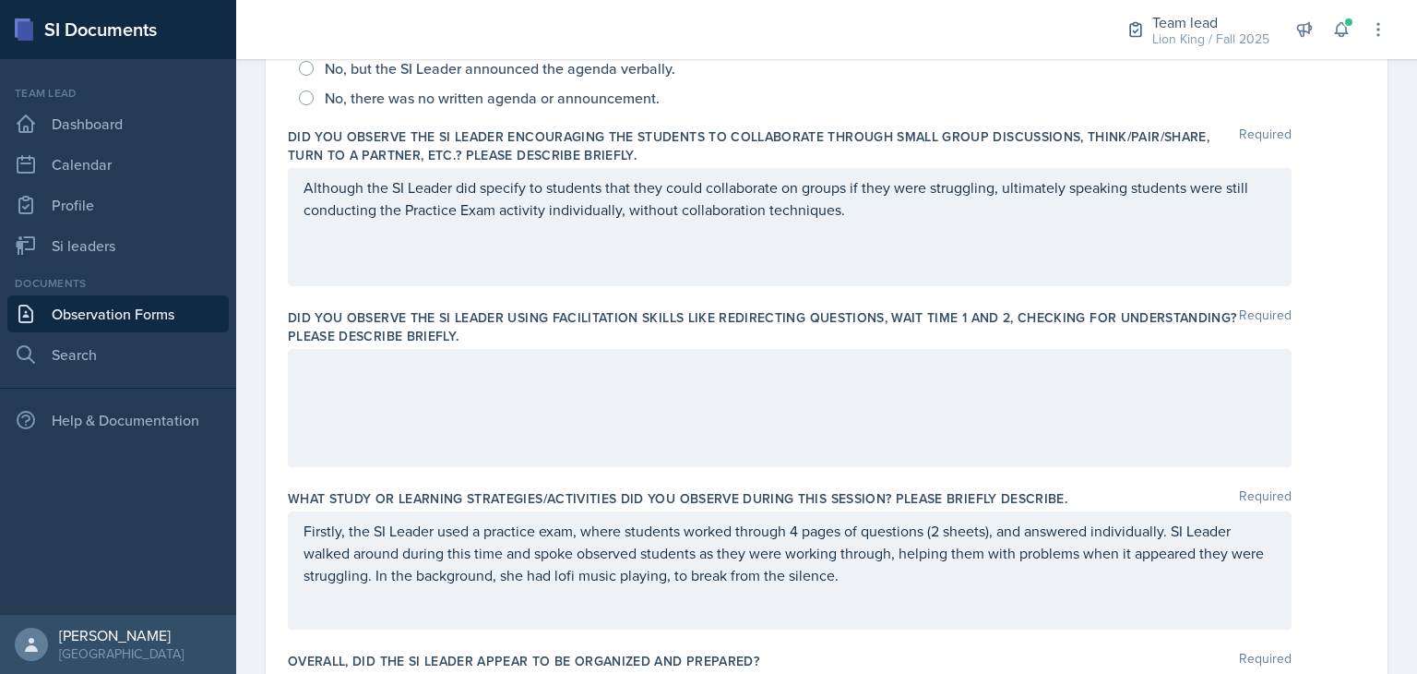
click at [885, 406] on div at bounding box center [790, 408] width 1004 height 118
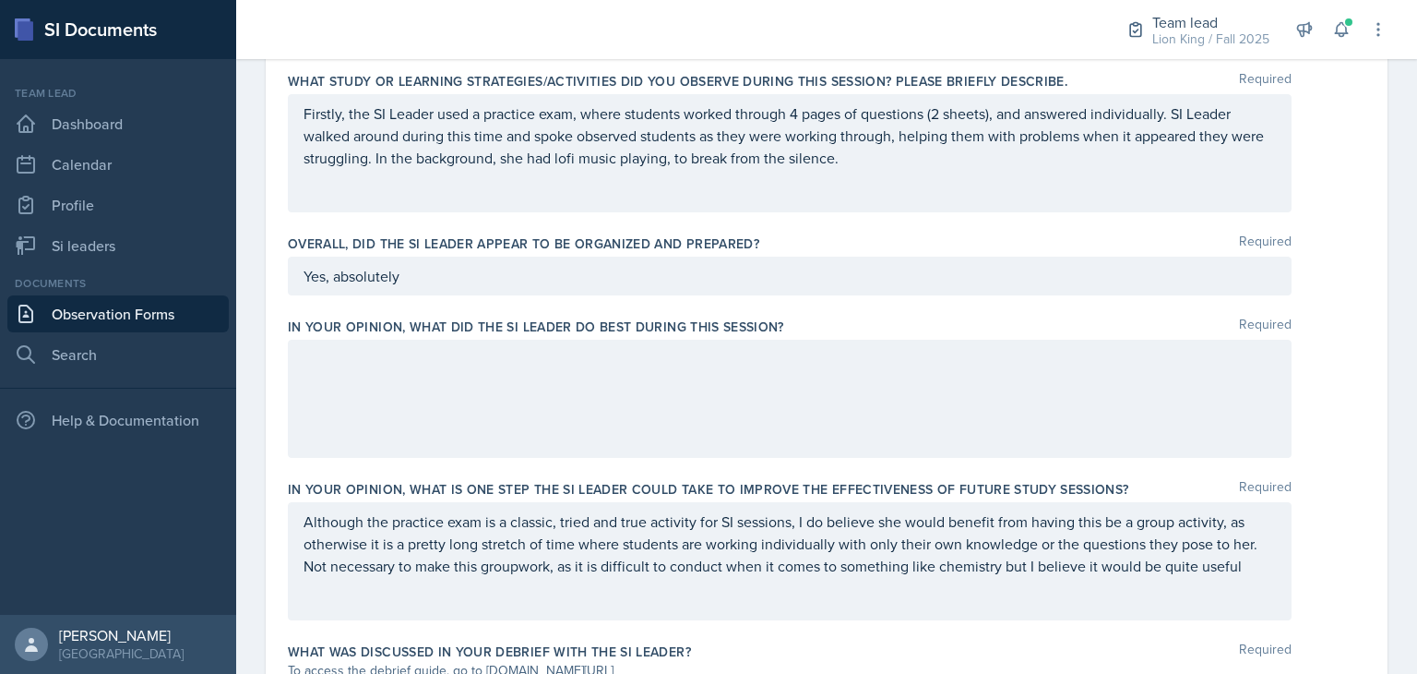
click at [769, 362] on p at bounding box center [790, 359] width 972 height 22
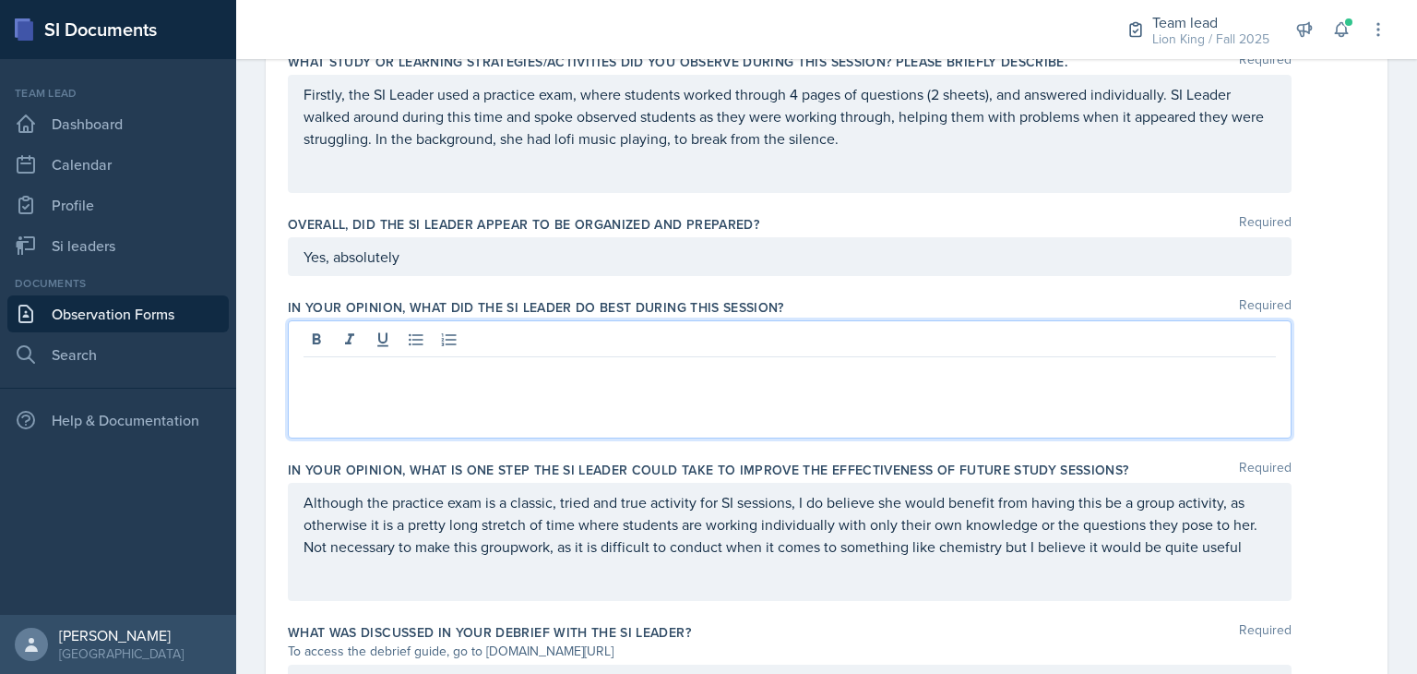
scroll to position [938, 0]
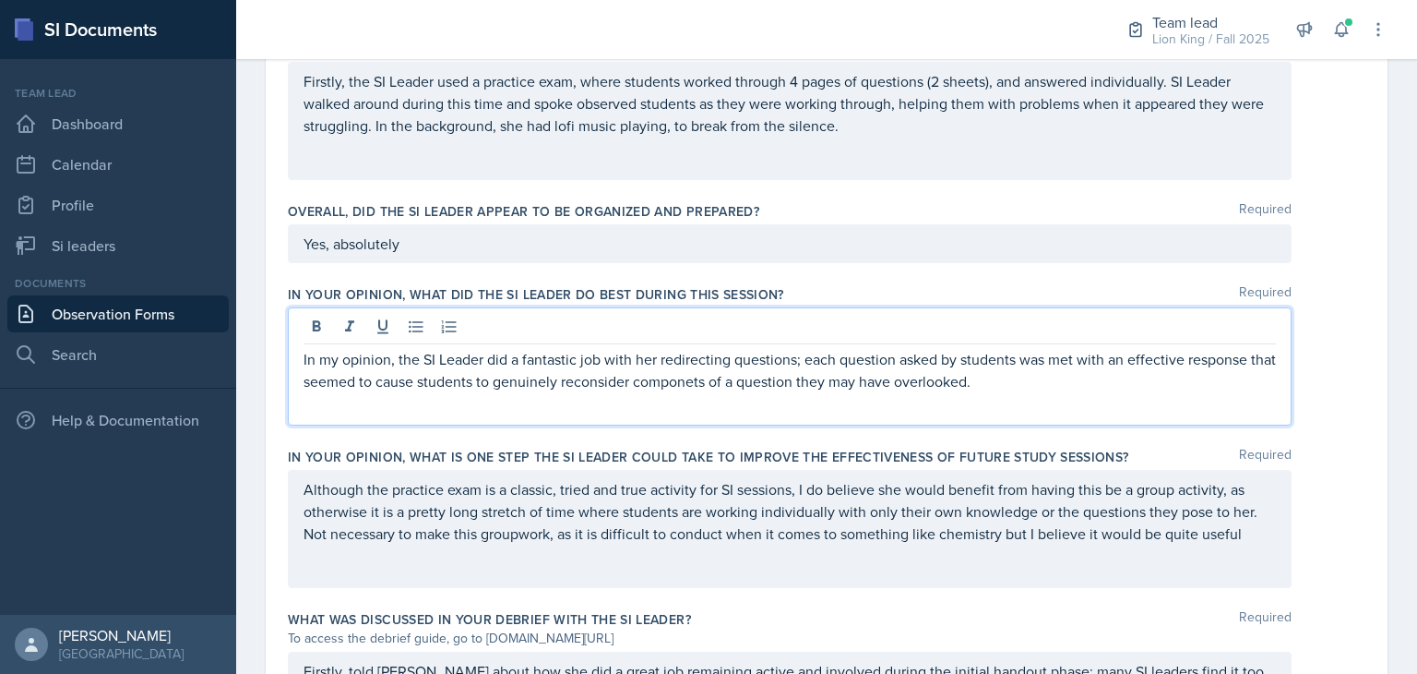
click at [692, 389] on p "In my opinion, the SI Leader did a fantastic job with her redirecting questions…" at bounding box center [790, 370] width 972 height 44
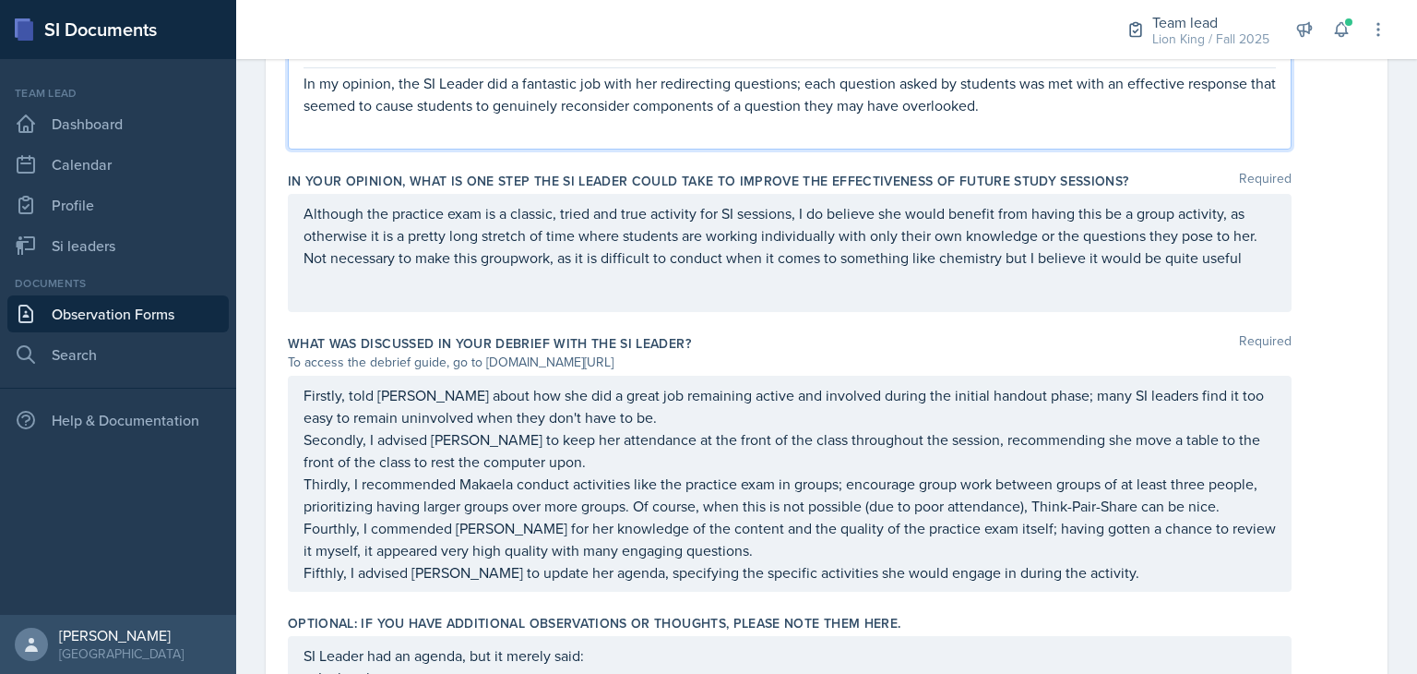
scroll to position [1225, 0]
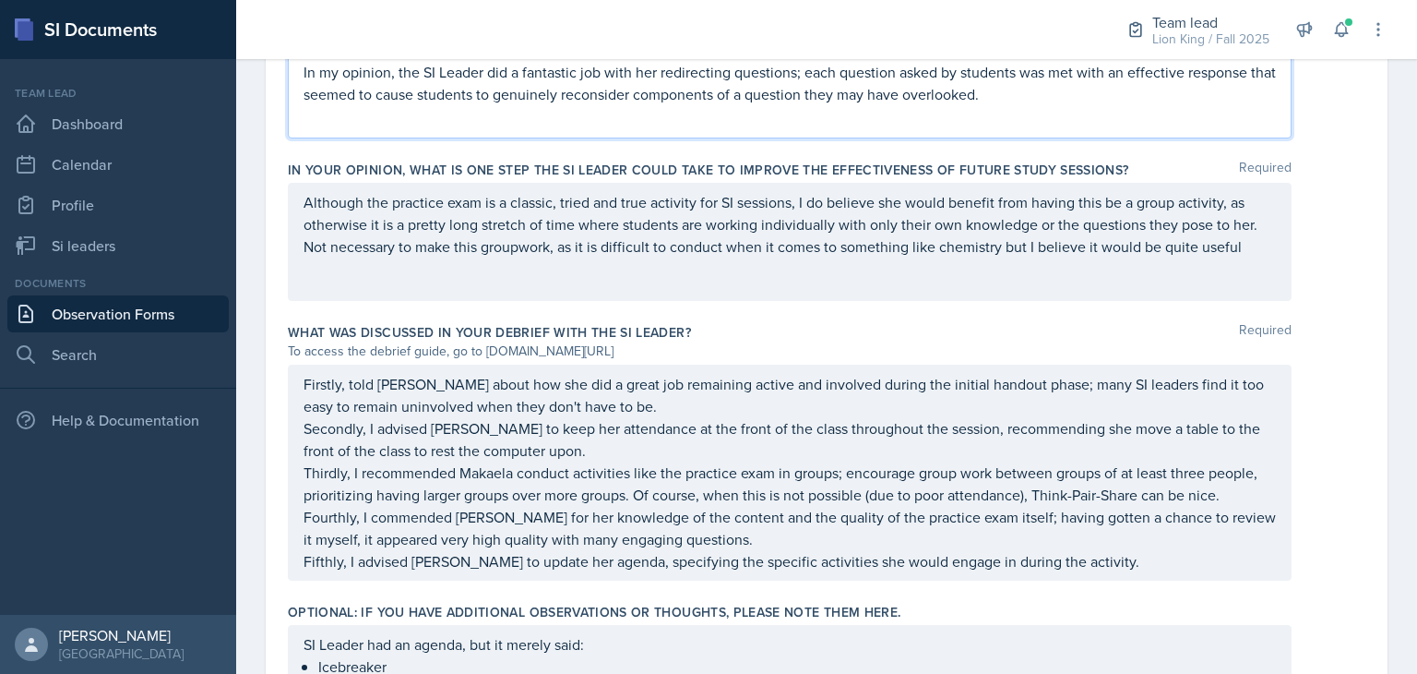
click at [1142, 565] on p "Fifthly, I advised [PERSON_NAME] to update her agenda, specifying the specific …" at bounding box center [790, 561] width 972 height 22
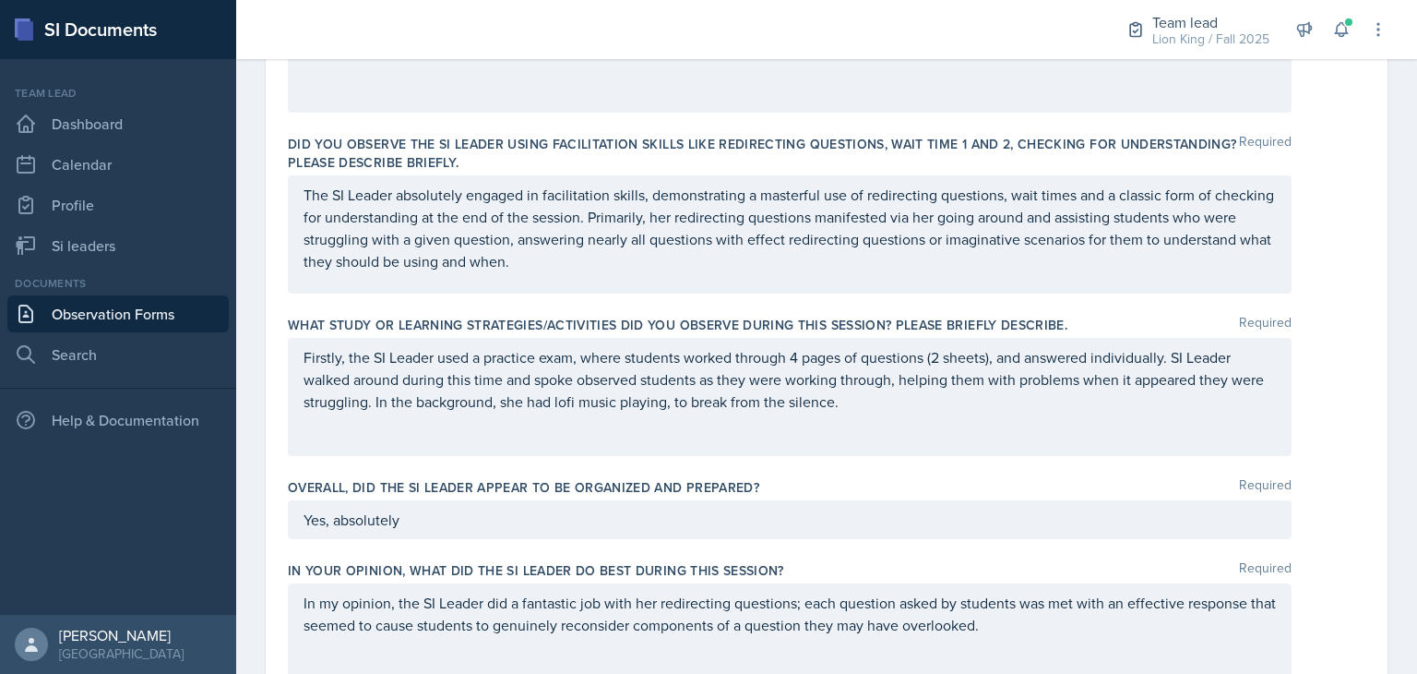
scroll to position [738, 0]
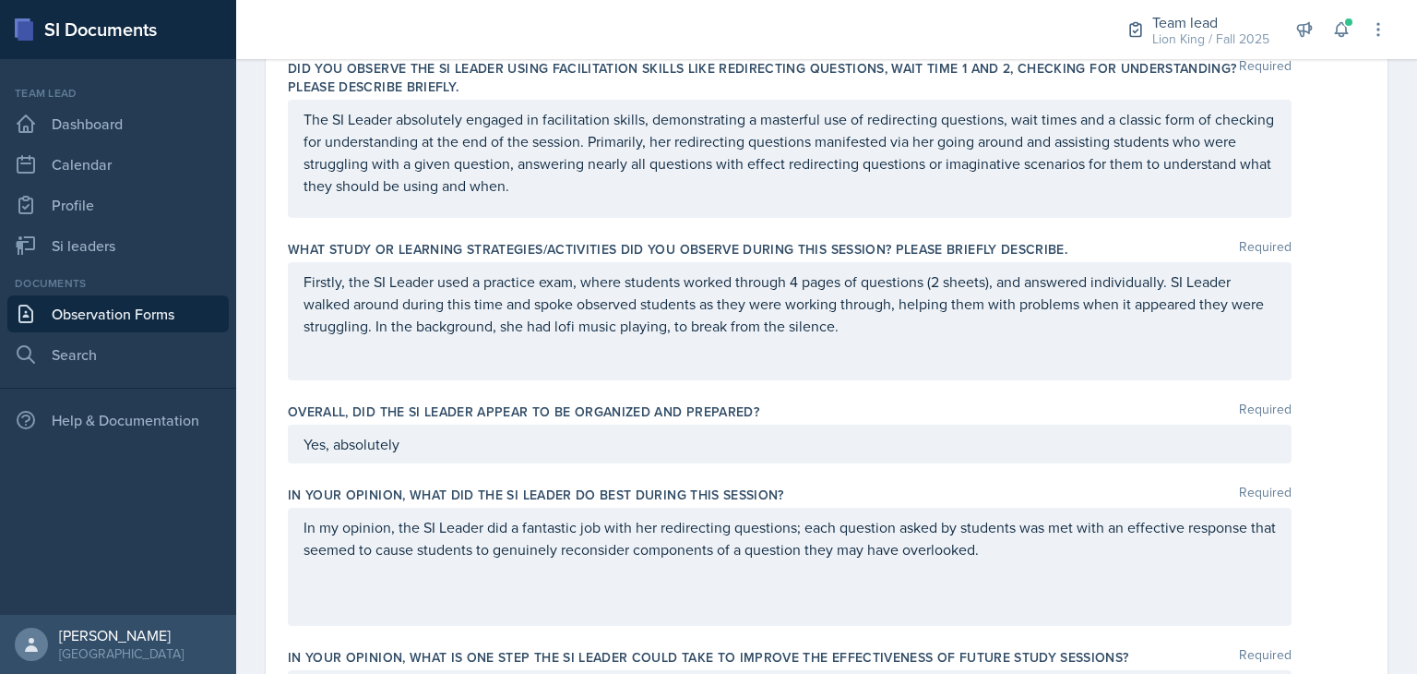
click at [589, 345] on div "Firstly, the SI Leader used a practice exam, where students worked through 4 pa…" at bounding box center [790, 321] width 1004 height 118
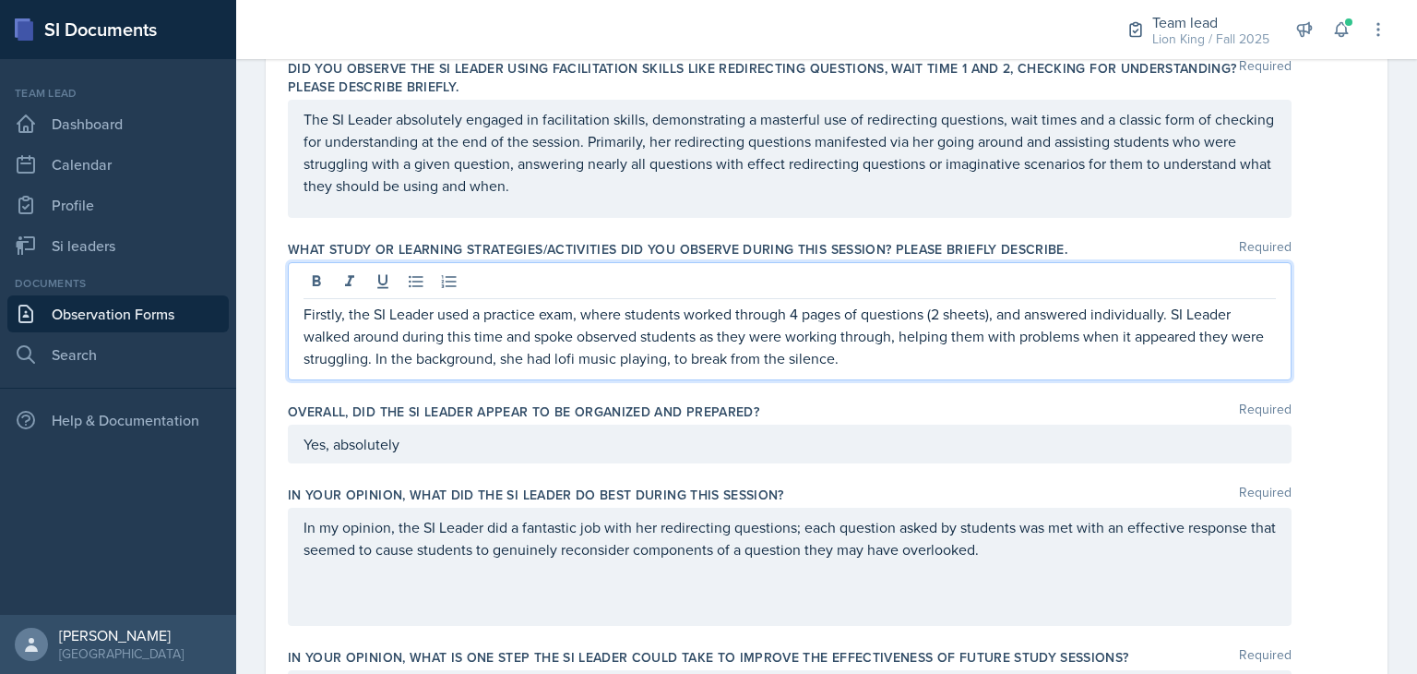
scroll to position [770, 0]
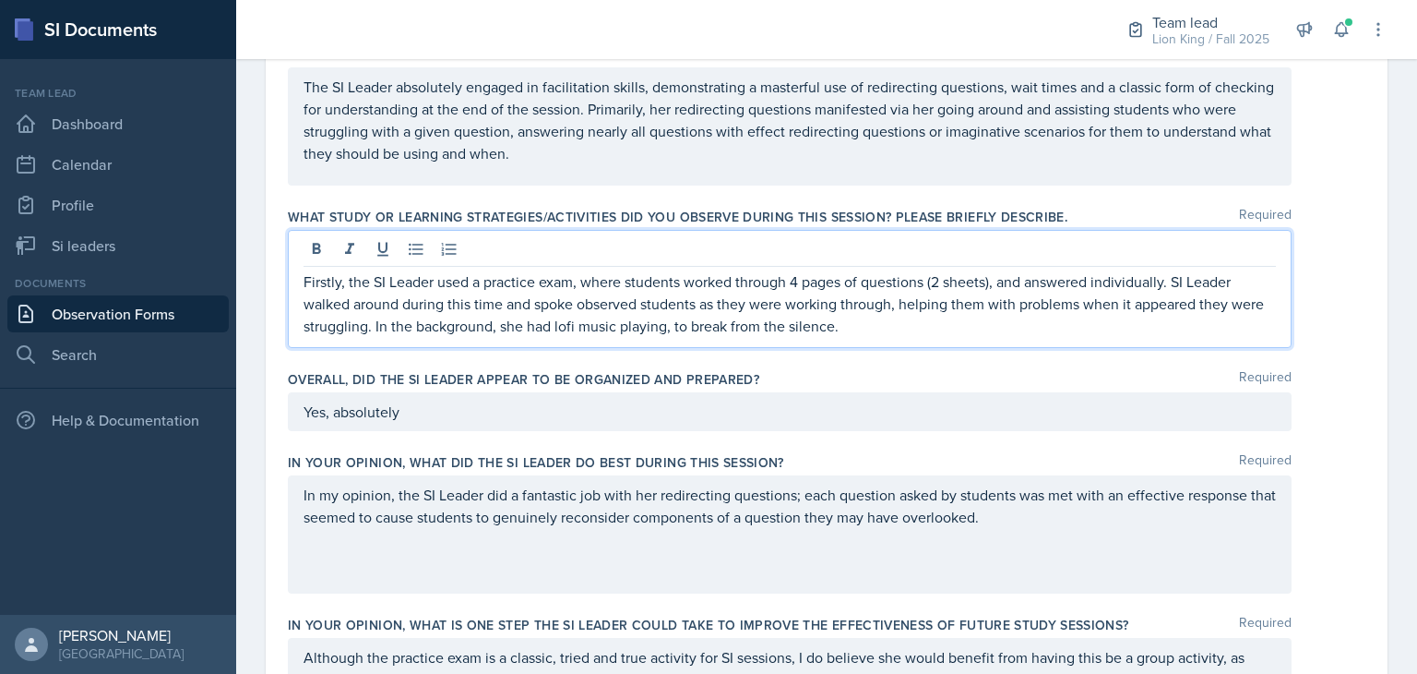
click at [352, 276] on p "Firstly, the SI Leader used a practice exam, where students worked through 4 pa…" at bounding box center [790, 303] width 972 height 66
click at [871, 326] on p "The SI Leader used a practice exam, where students worked through 4 pages of qu…" at bounding box center [790, 303] width 972 height 66
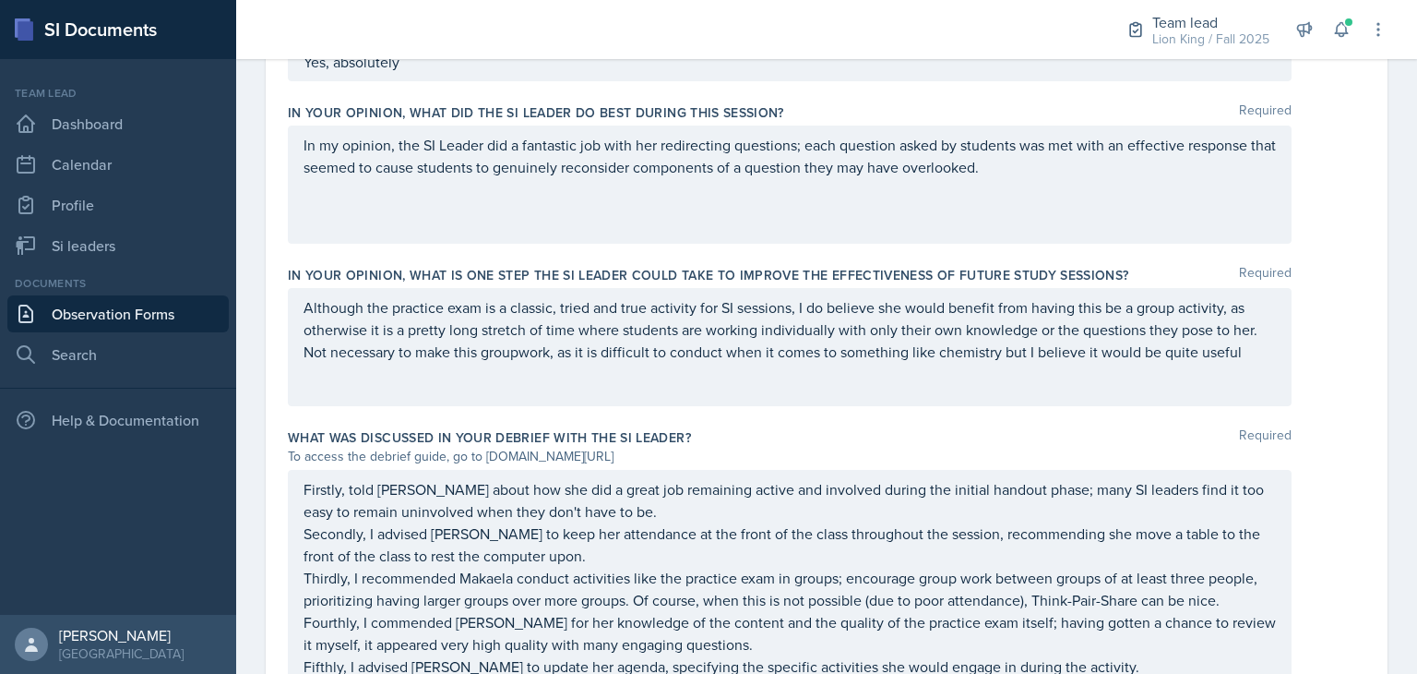
scroll to position [1232, 0]
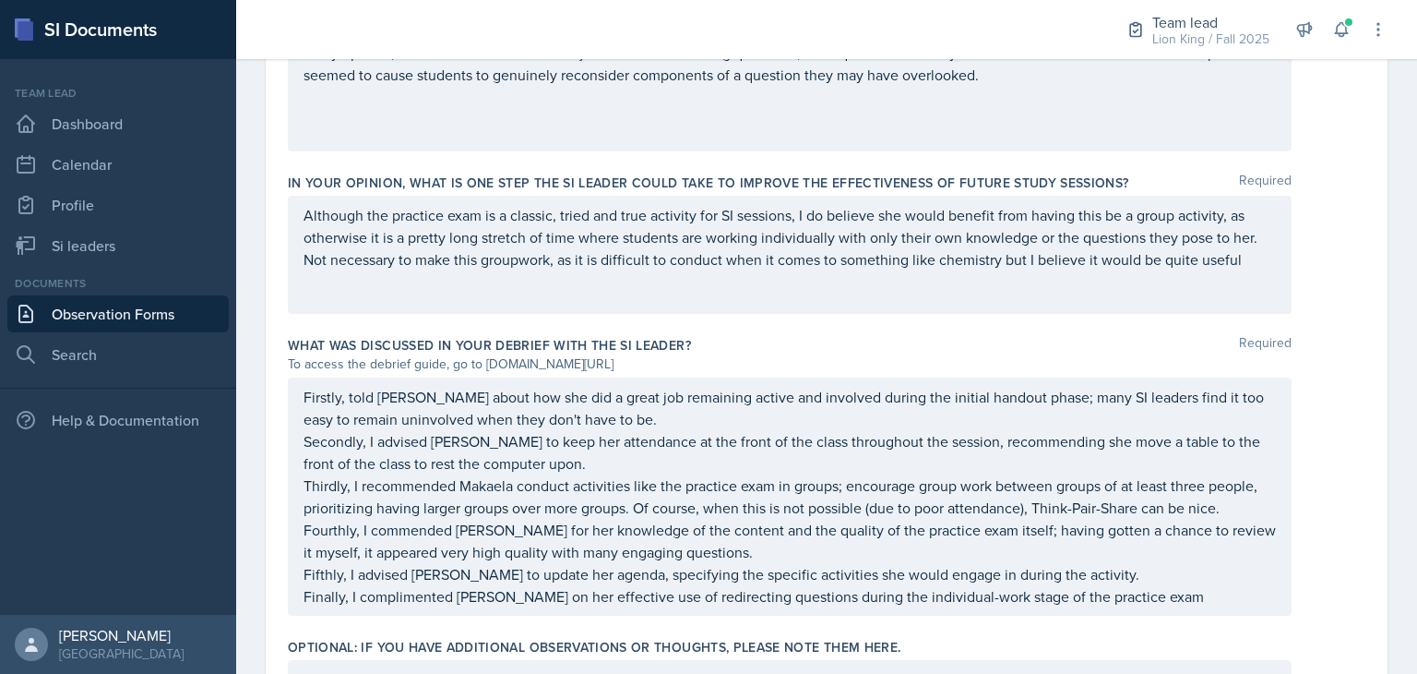
click at [1119, 565] on p "Fifthly, I advised [PERSON_NAME] to update her agenda, specifying the specific …" at bounding box center [790, 574] width 972 height 22
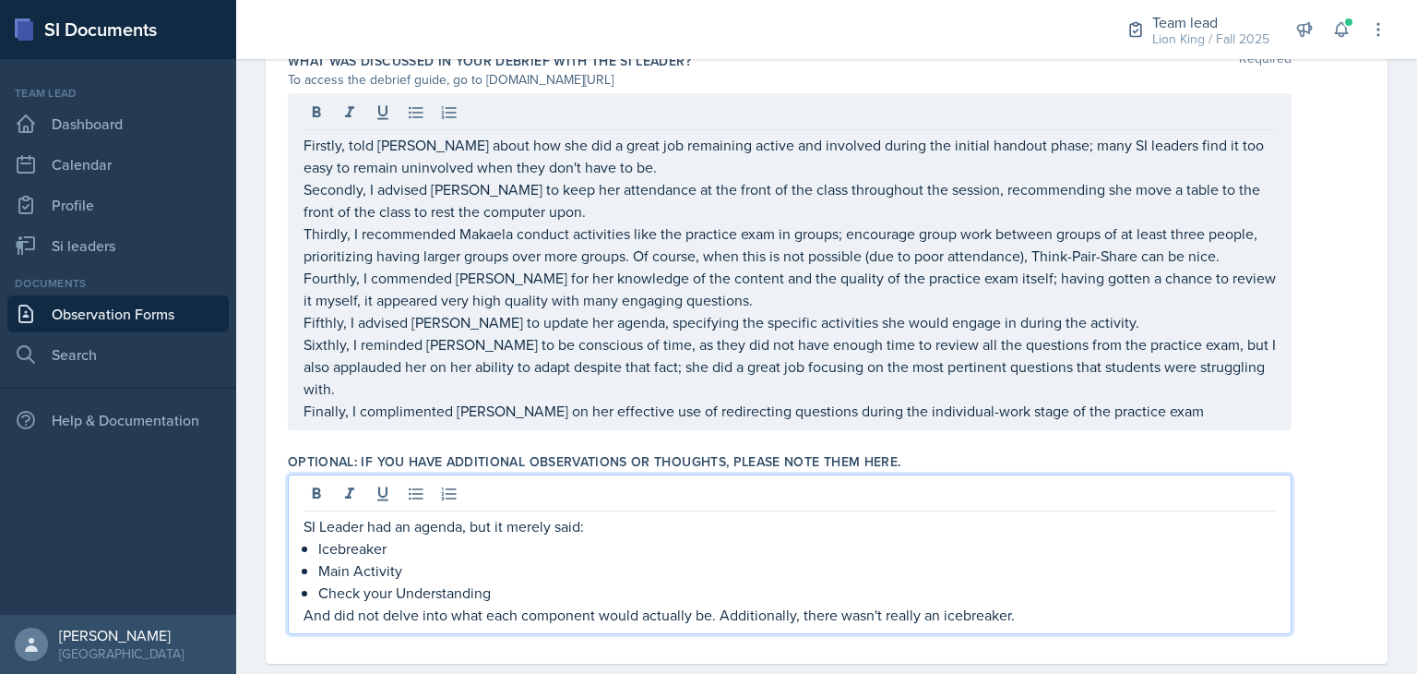
scroll to position [1529, 0]
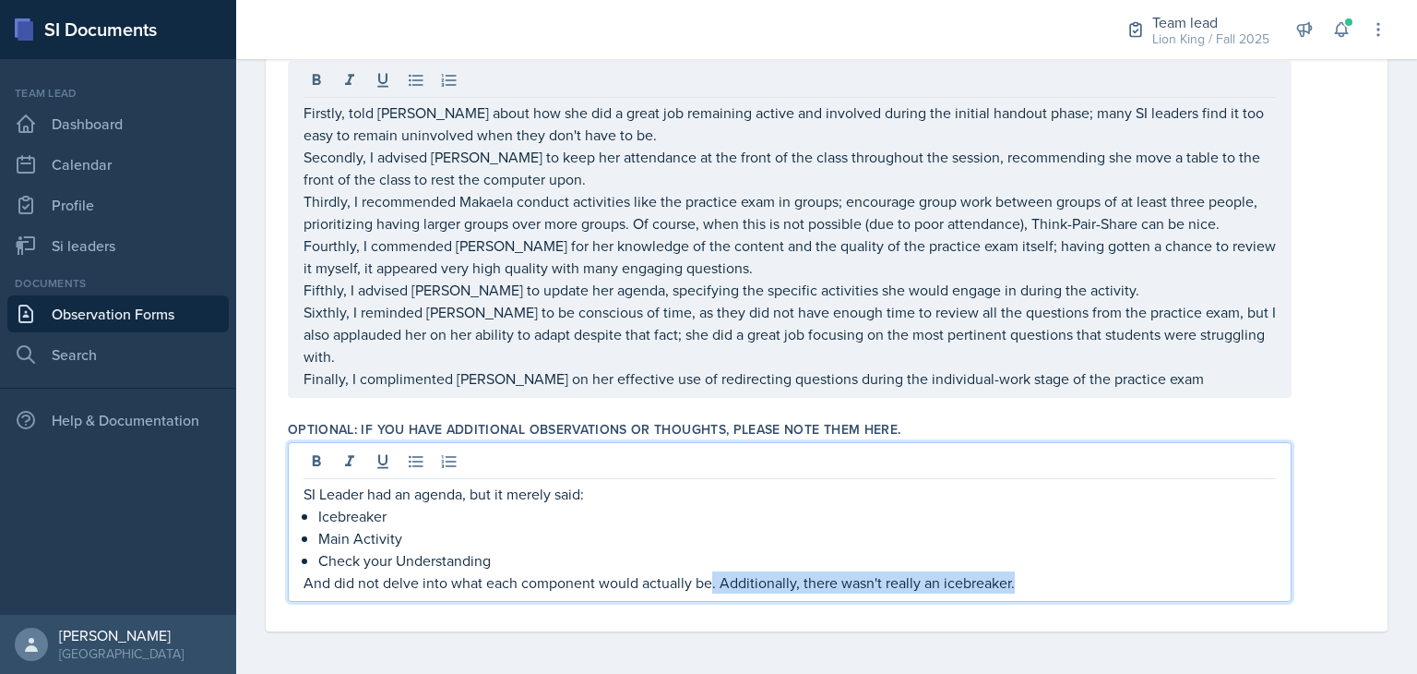
drag, startPoint x: 1049, startPoint y: 585, endPoint x: 712, endPoint y: 591, distance: 336.8
click at [711, 593] on div "SI Leader had an agenda, but it merely said: Icebreaker Main Activity Check you…" at bounding box center [790, 522] width 1004 height 160
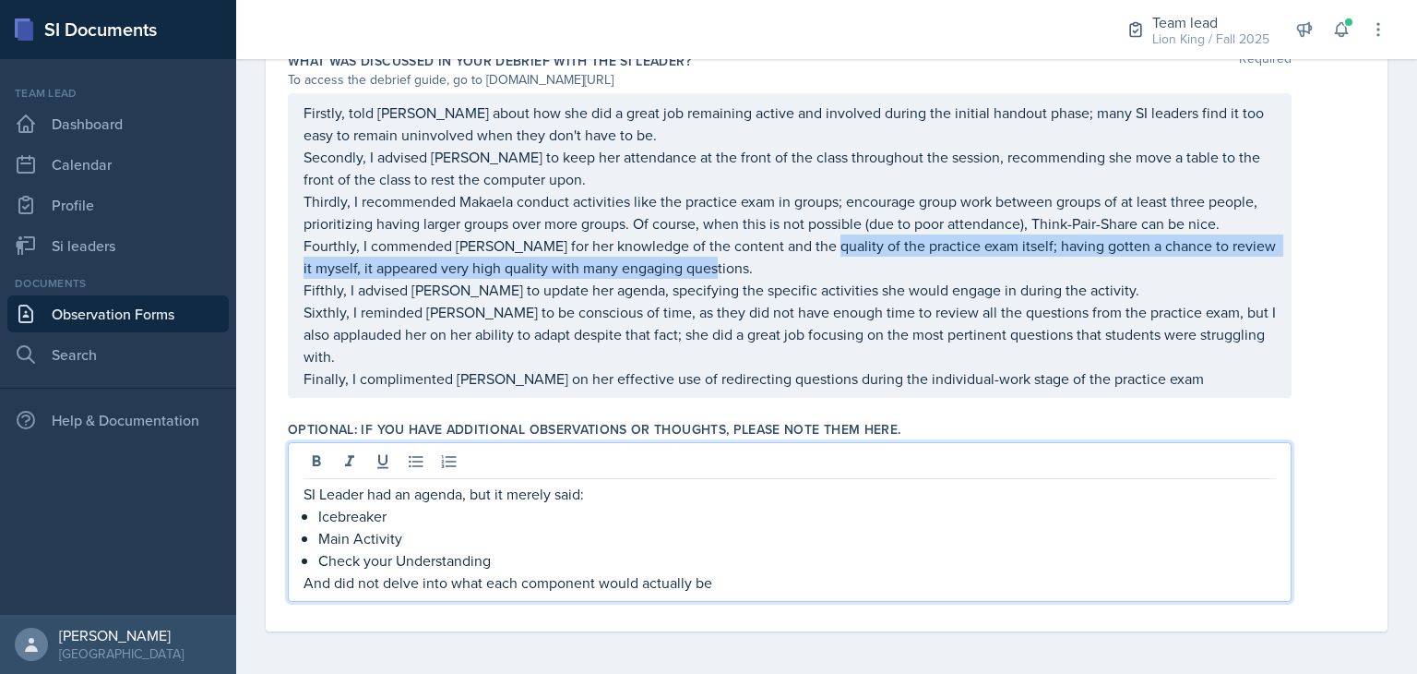
click at [823, 258] on p "Fourthly, I commended [PERSON_NAME] for her knowledge of the content and the qu…" at bounding box center [790, 256] width 972 height 44
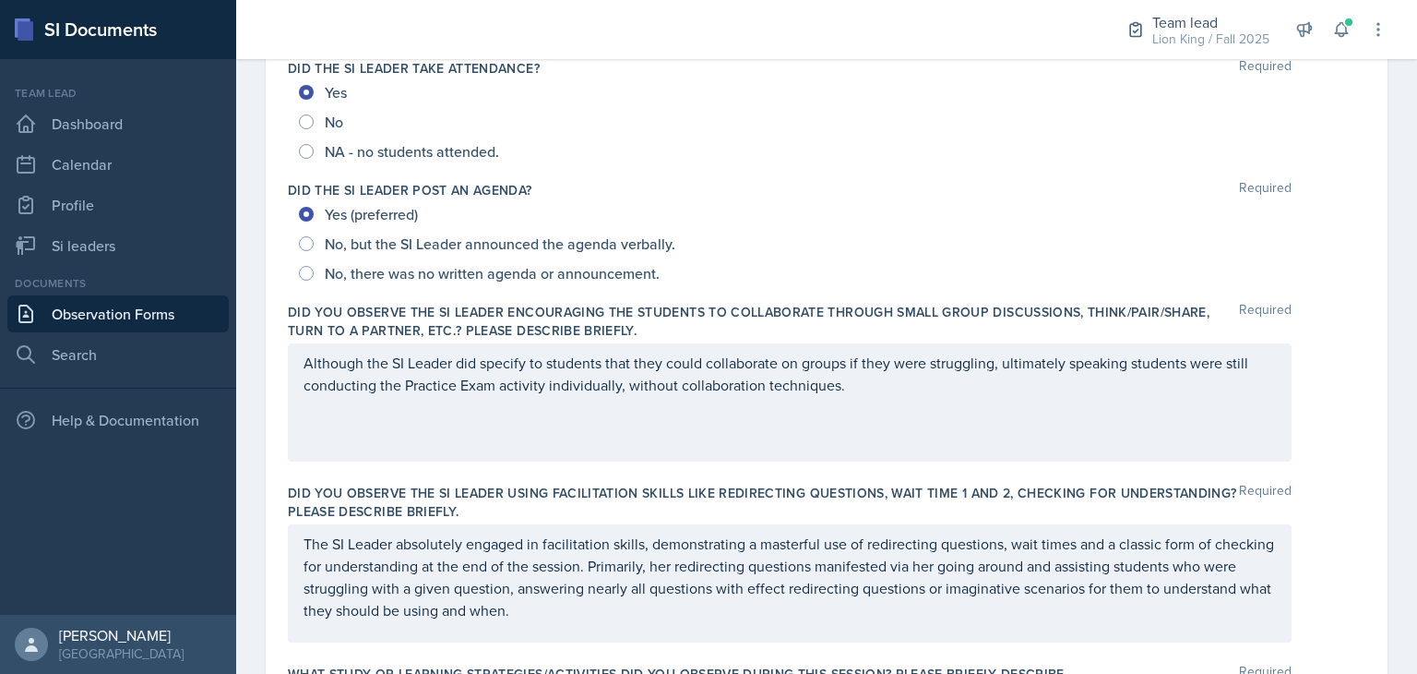
scroll to position [0, 0]
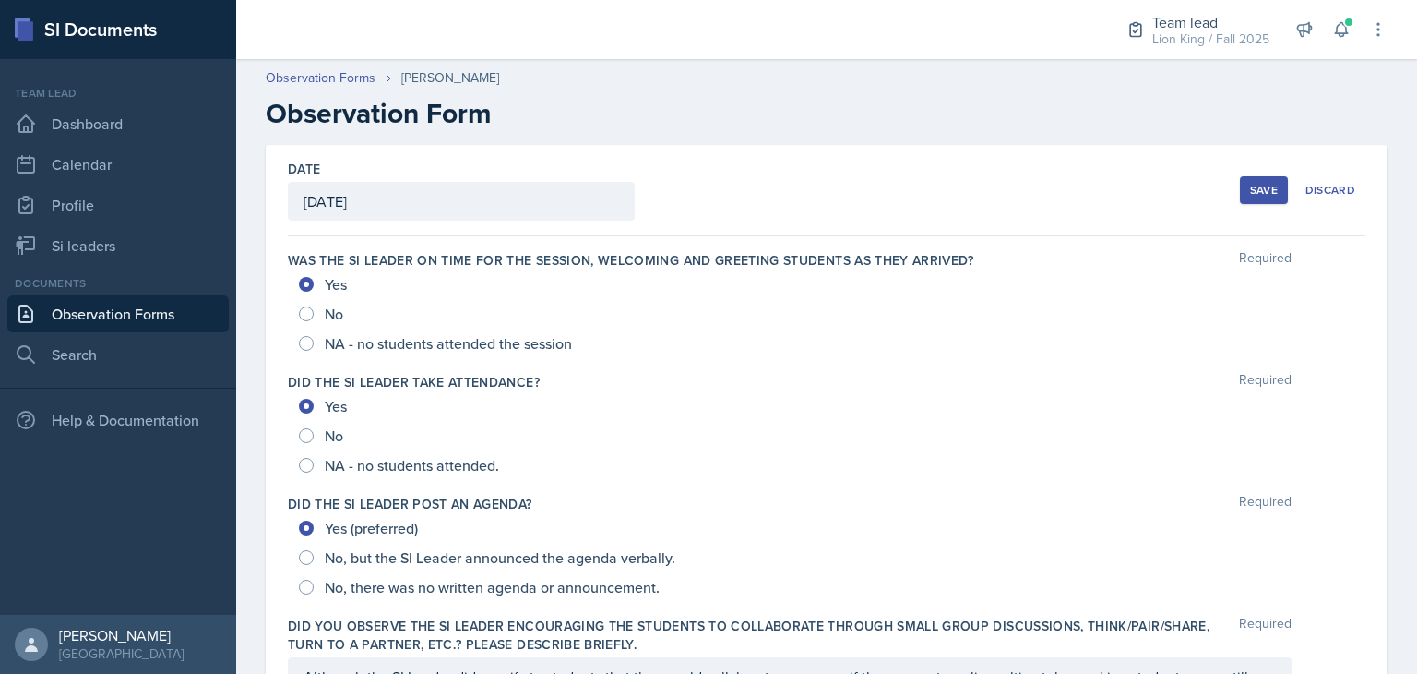
click at [1250, 187] on div "Save" at bounding box center [1264, 190] width 28 height 15
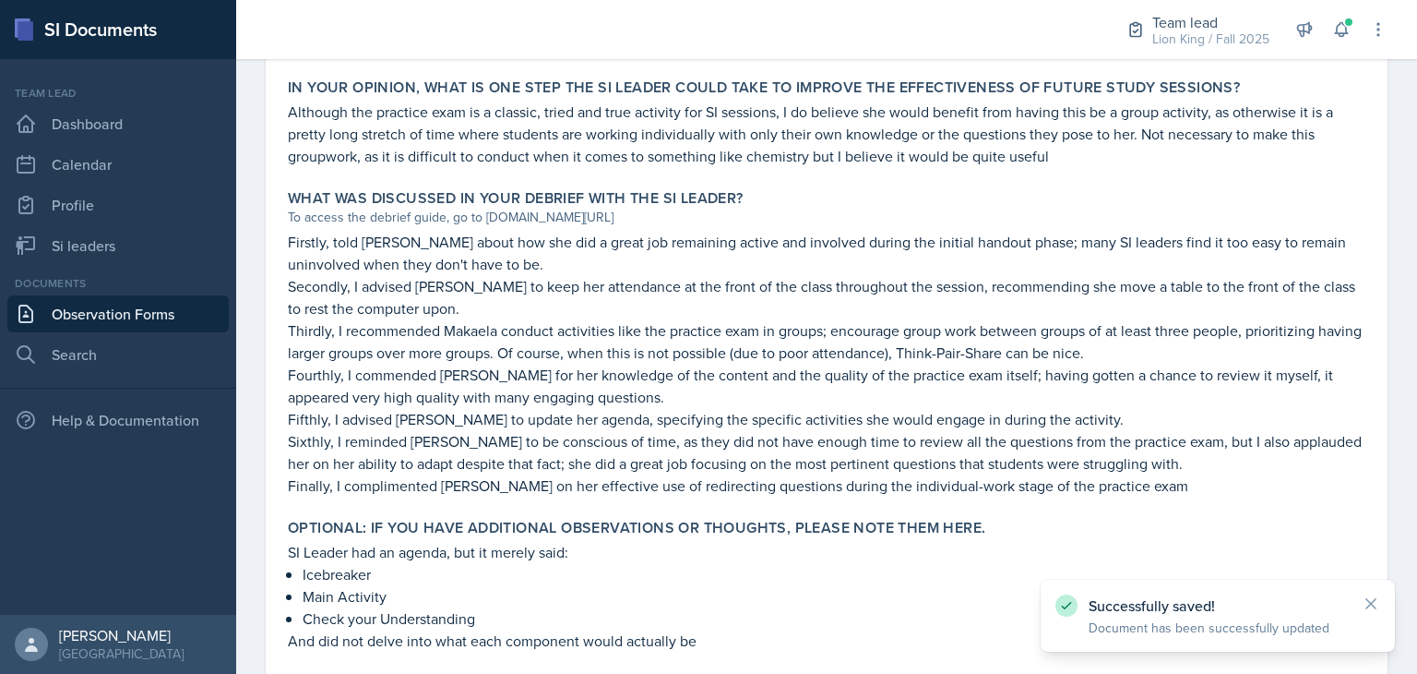
scroll to position [1211, 0]
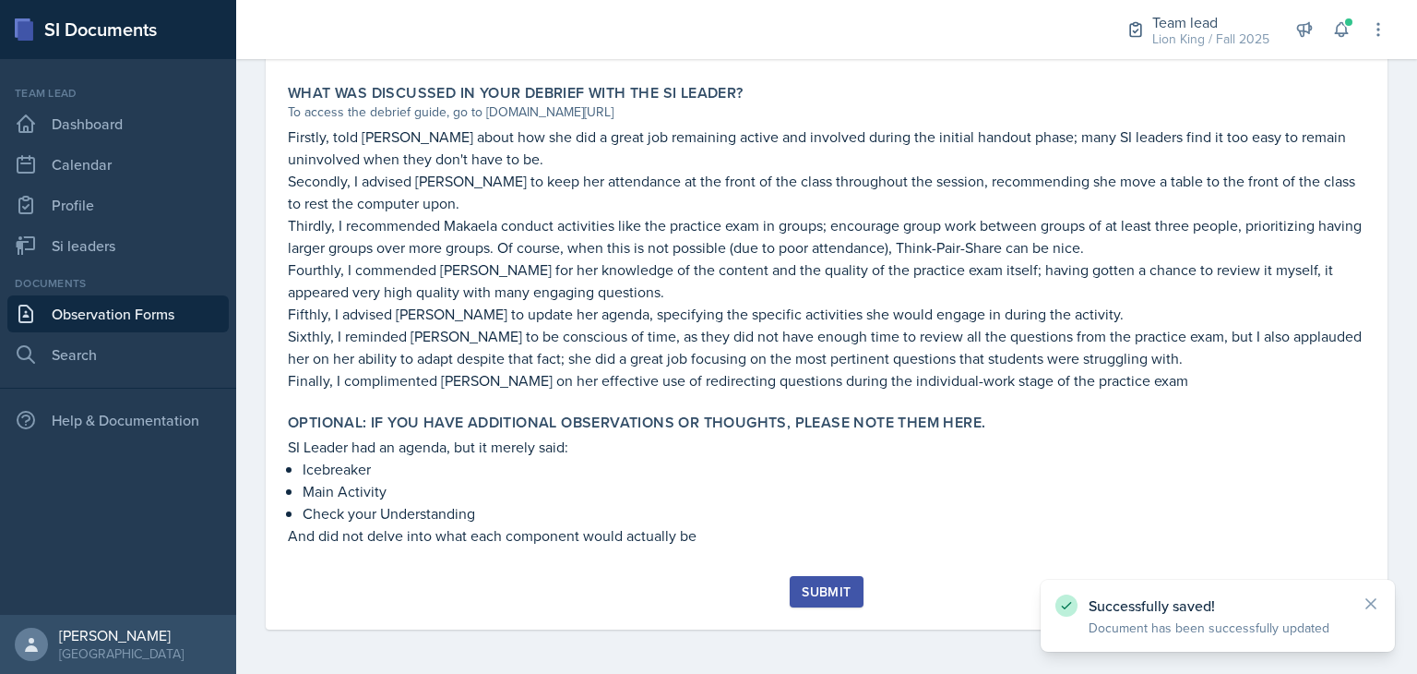
click at [819, 592] on div "Submit" at bounding box center [826, 591] width 49 height 15
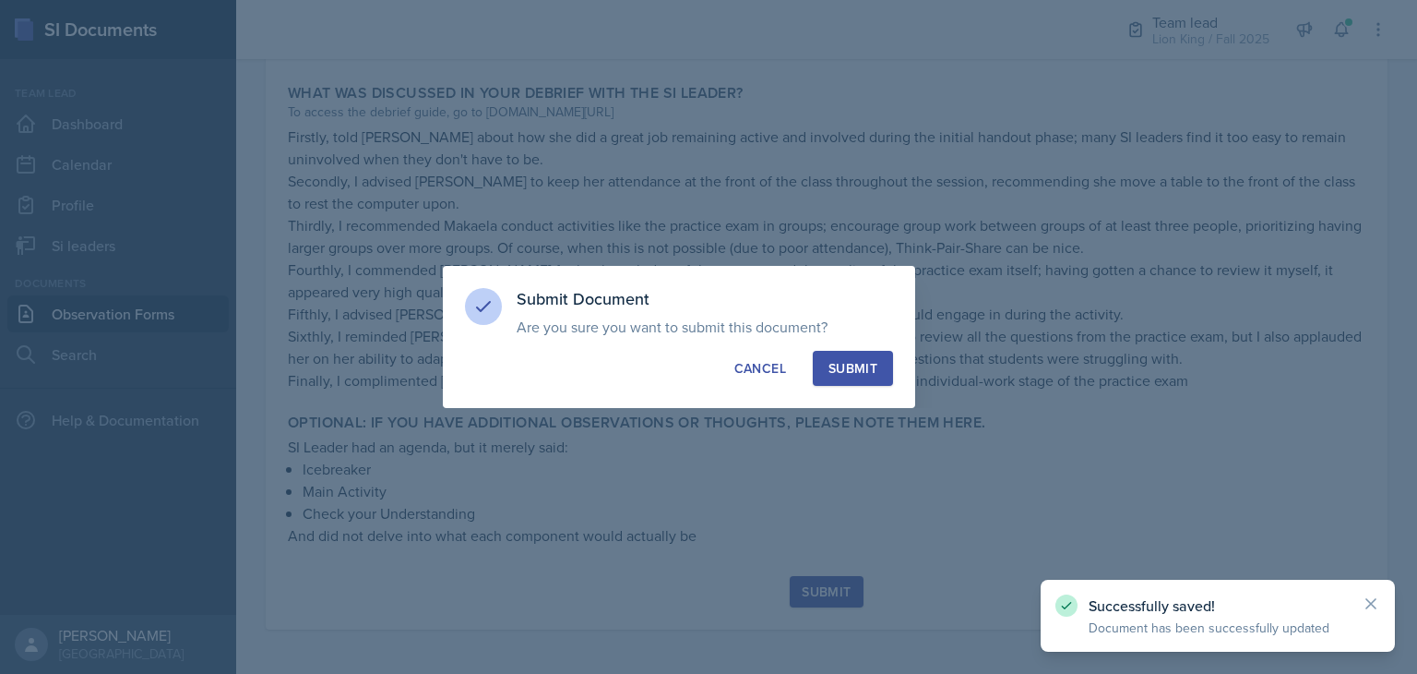
click at [850, 381] on button "Submit" at bounding box center [853, 368] width 80 height 35
radio input "true"
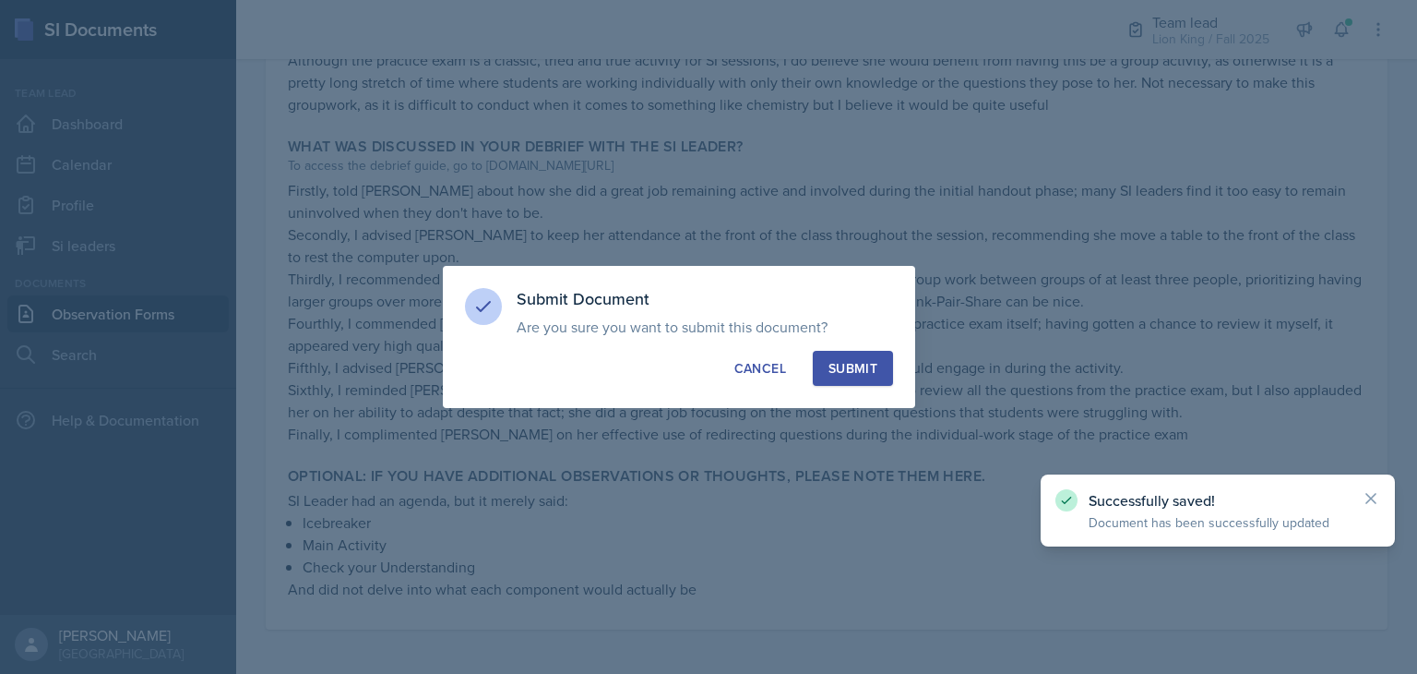
scroll to position [1159, 0]
